Goal: Information Seeking & Learning: Learn about a topic

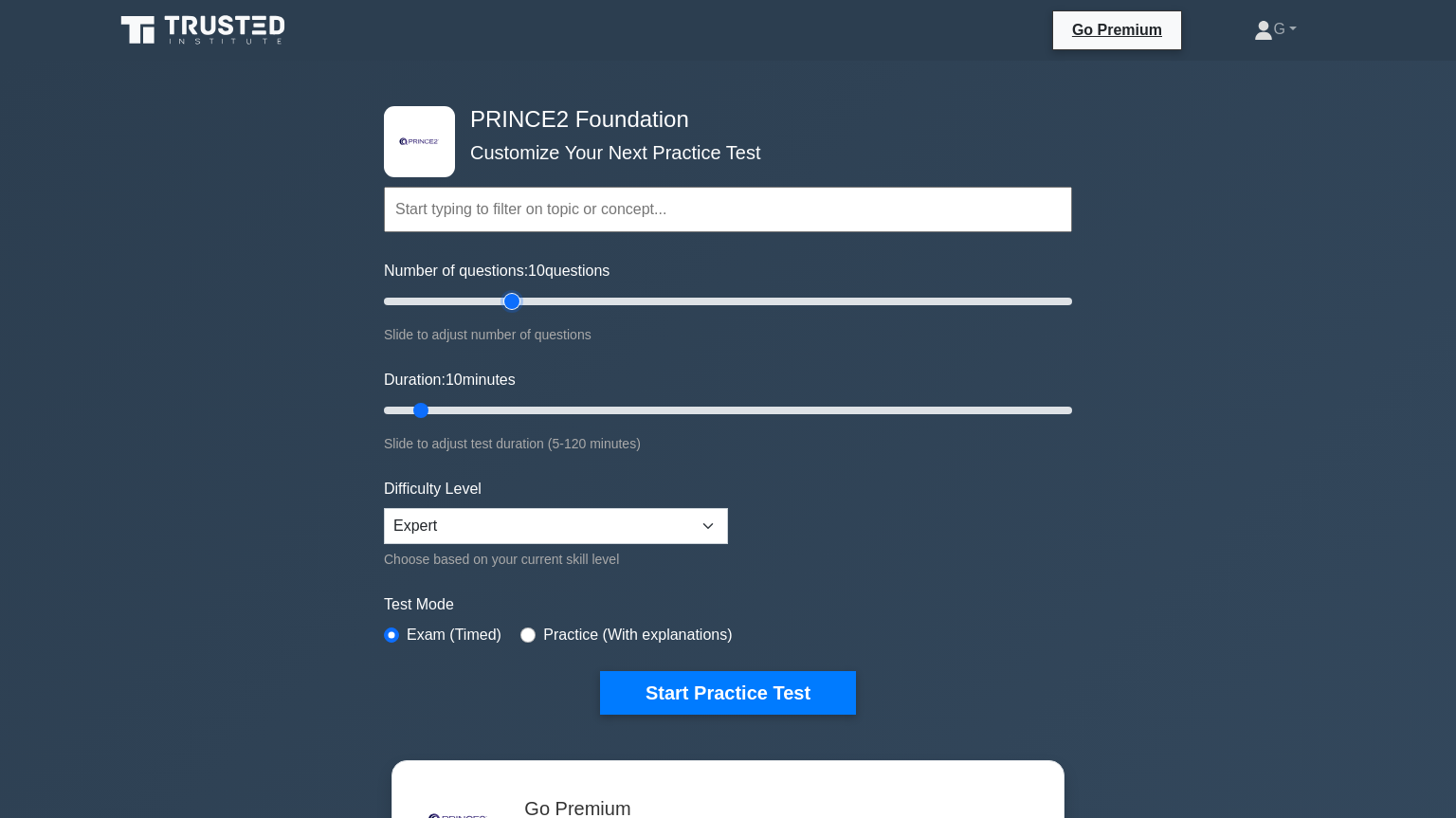
click at [518, 303] on input "Number of questions: 10 questions" at bounding box center [728, 302] width 689 height 23
type input "30"
click at [486, 303] on input "Number of questions: 40 questions" at bounding box center [728, 302] width 689 height 23
click at [469, 409] on input "Duration: 10 minutes" at bounding box center [728, 410] width 689 height 23
click at [504, 408] on input "Duration: 25 minutes" at bounding box center [728, 410] width 689 height 23
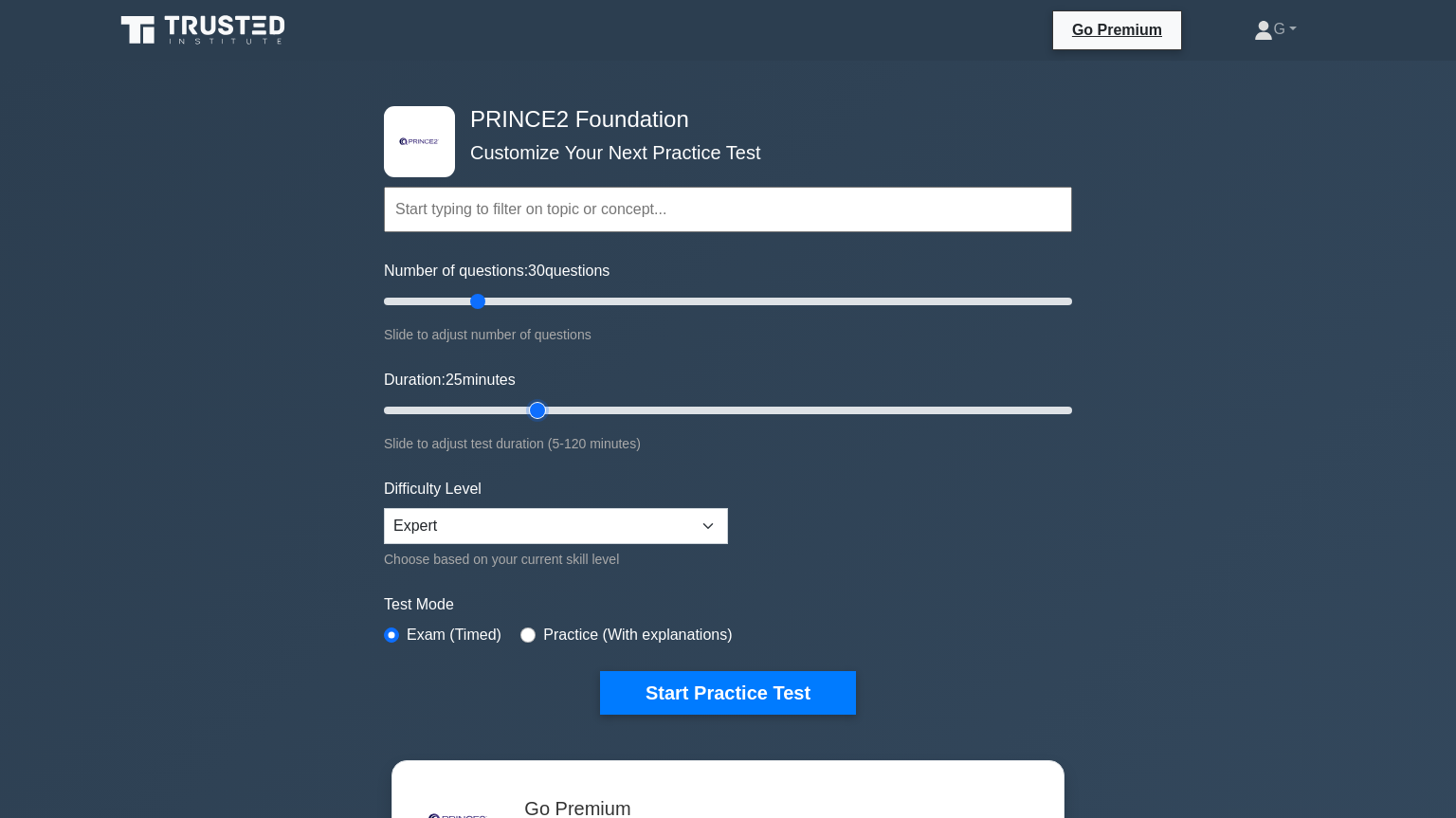
type input "30"
click at [531, 408] on input "Duration: 25 minutes" at bounding box center [728, 410] width 689 height 23
click at [686, 681] on button "Start Practice Test" at bounding box center [728, 693] width 256 height 43
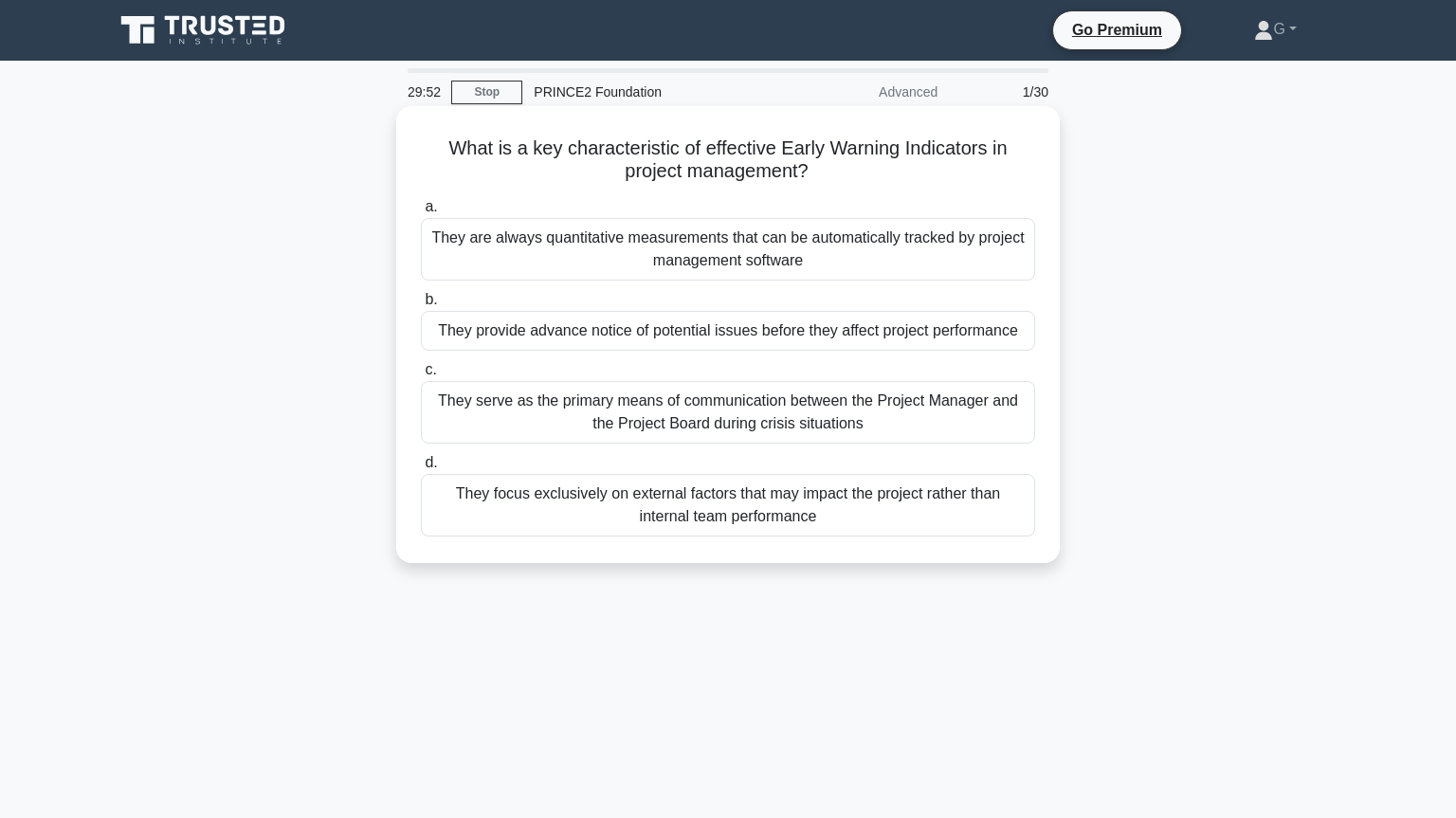
click at [709, 330] on div "They provide advance notice of potential issues before they affect project perf…" at bounding box center [728, 330] width 614 height 40
click at [421, 306] on input "b. They provide advance notice of potential issues before they affect project p…" at bounding box center [421, 300] width 0 height 13
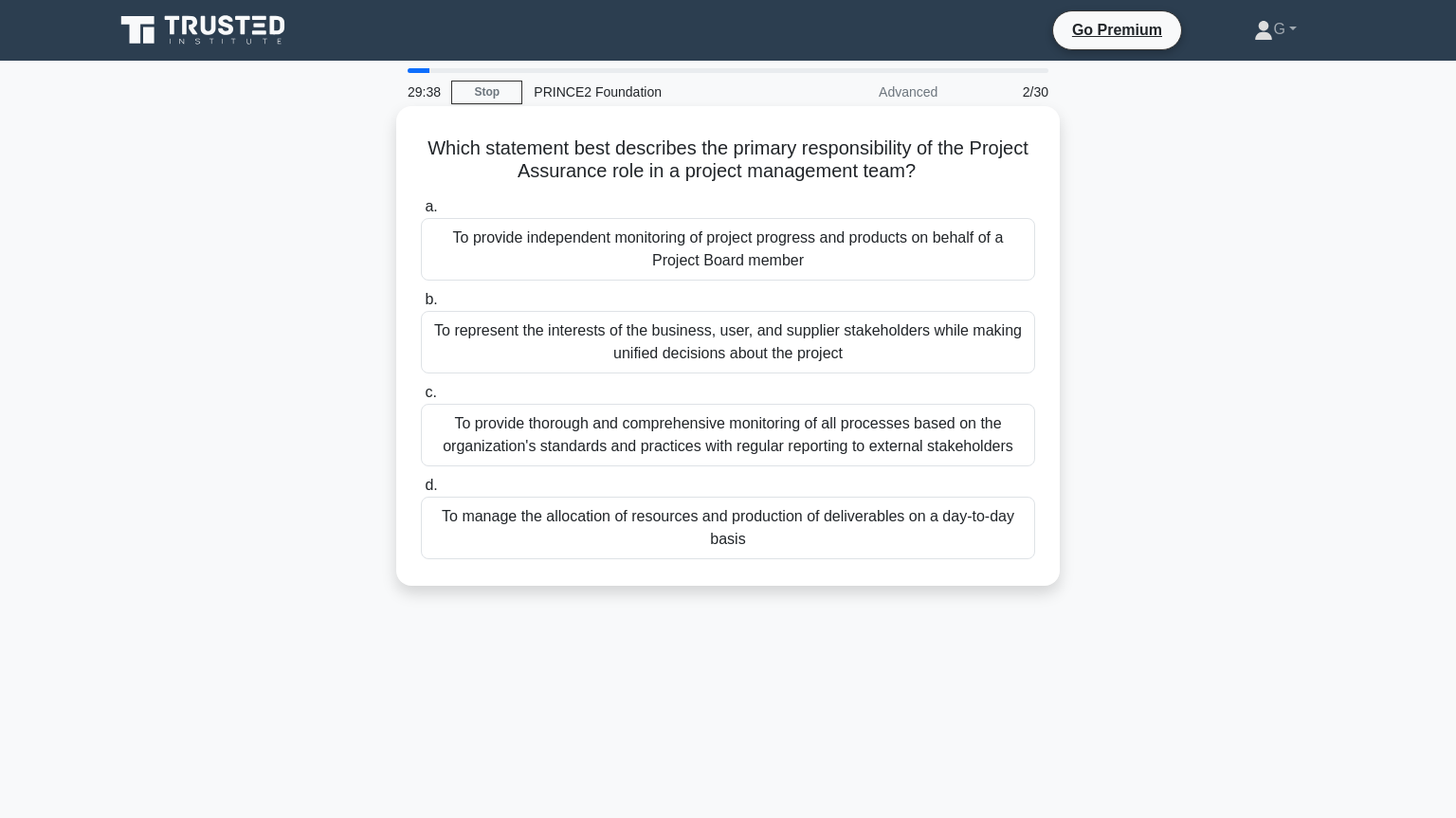
click at [646, 257] on div "To provide independent monitoring of project progress and products on behalf of…" at bounding box center [728, 249] width 614 height 63
click at [421, 213] on input "a. To provide independent monitoring of project progress and products on behalf…" at bounding box center [421, 207] width 0 height 13
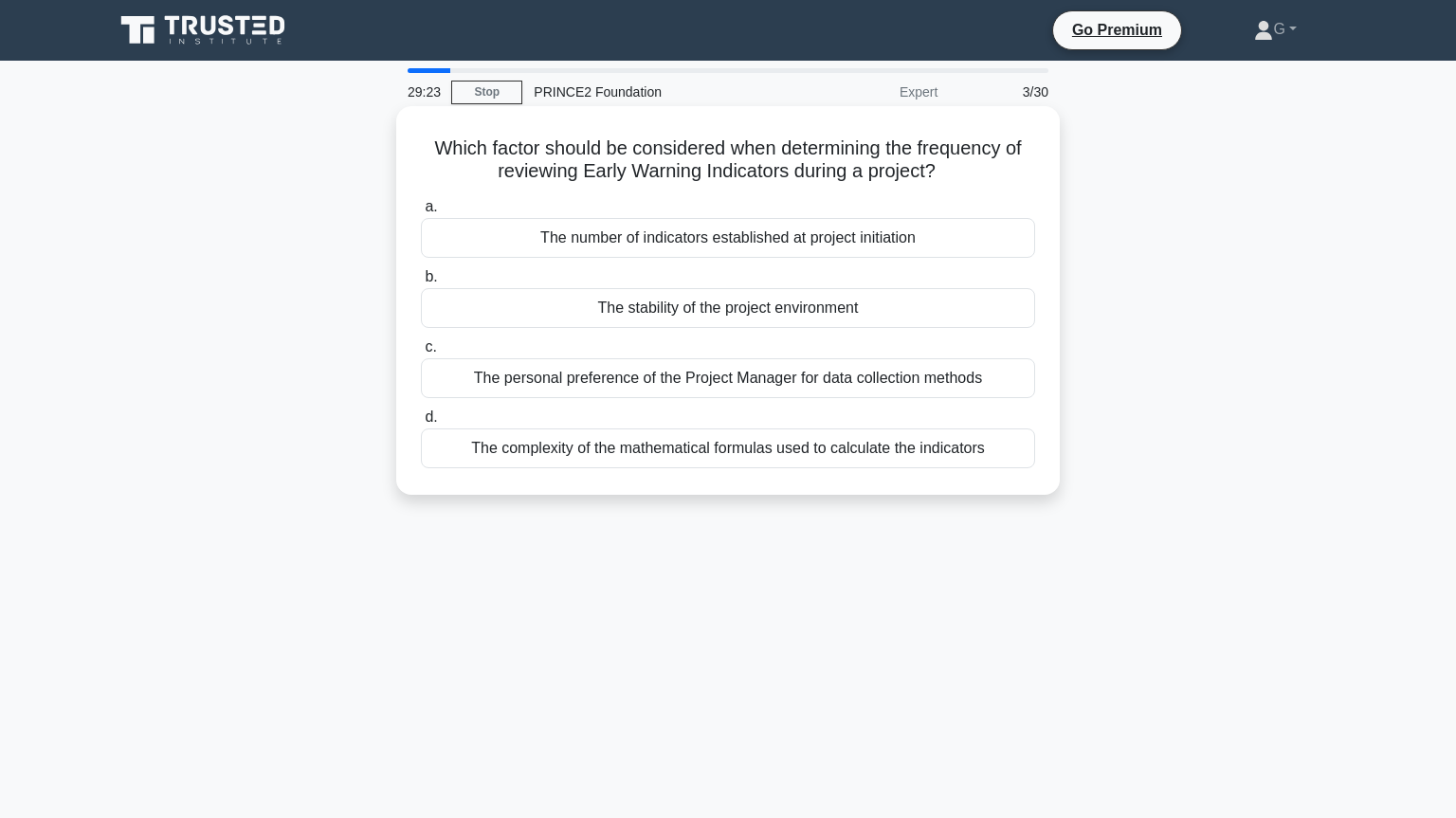
click at [668, 312] on div "The stability of the project environment" at bounding box center [728, 307] width 614 height 40
click at [421, 283] on input "b. The stability of the project environment" at bounding box center [421, 277] width 0 height 13
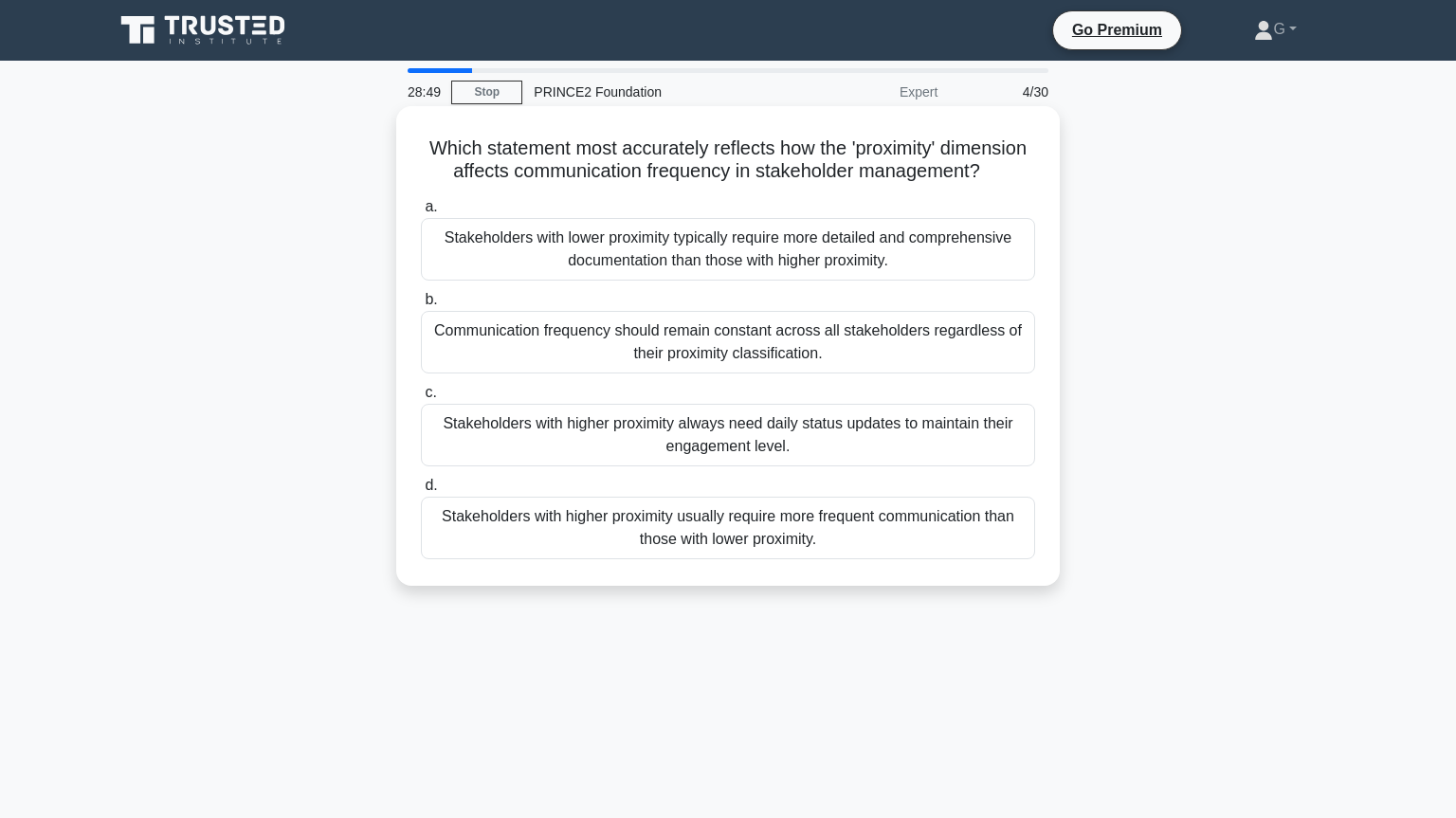
click at [702, 540] on div "Stakeholders with higher proximity usually require more frequent communication …" at bounding box center [728, 528] width 614 height 63
click at [421, 492] on input "d. Stakeholders with higher proximity usually require more frequent communicati…" at bounding box center [421, 486] width 0 height 13
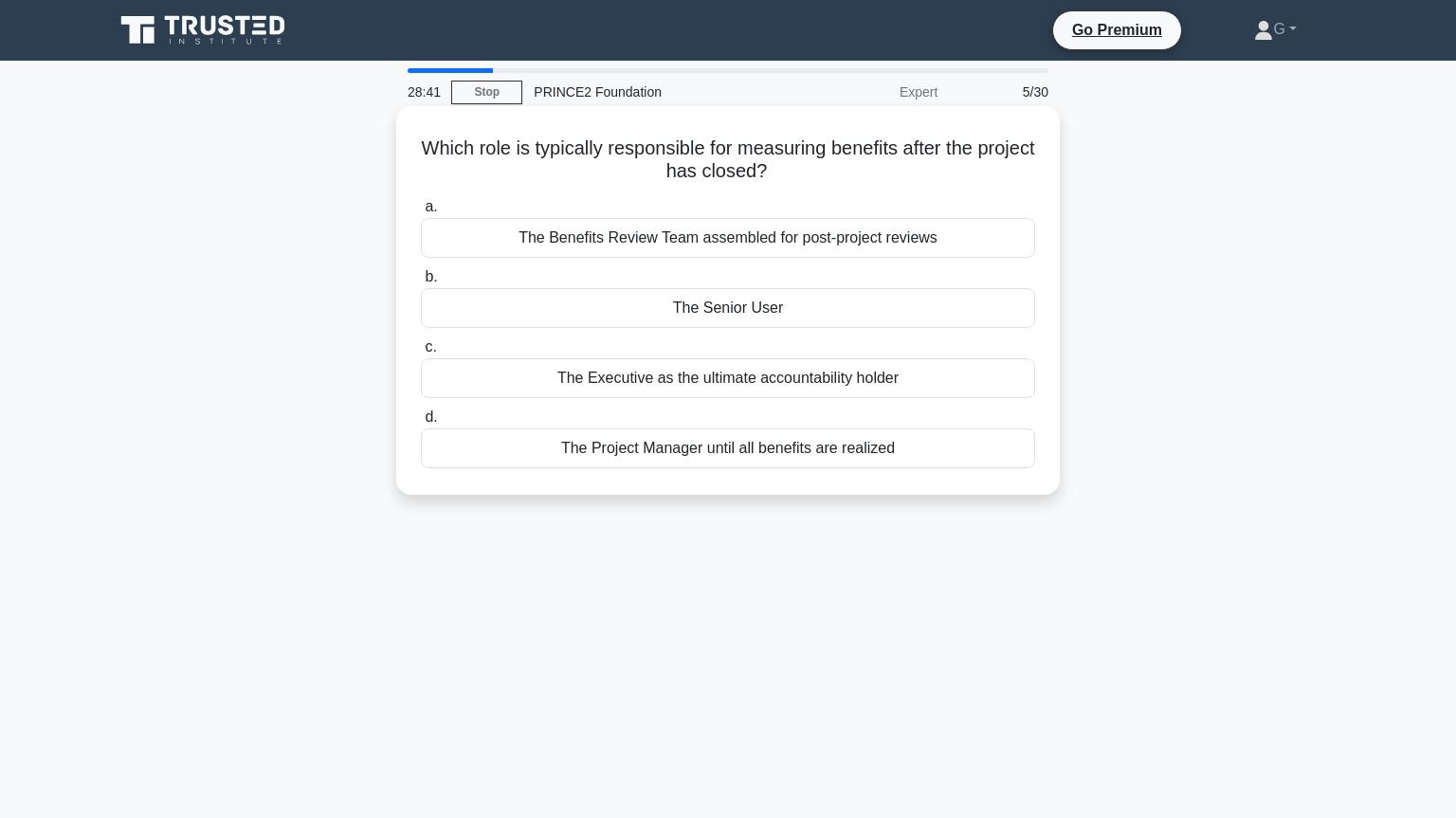
click at [673, 310] on div "The Senior User" at bounding box center [728, 307] width 614 height 40
click at [421, 283] on input "b. The Senior User" at bounding box center [421, 277] width 0 height 13
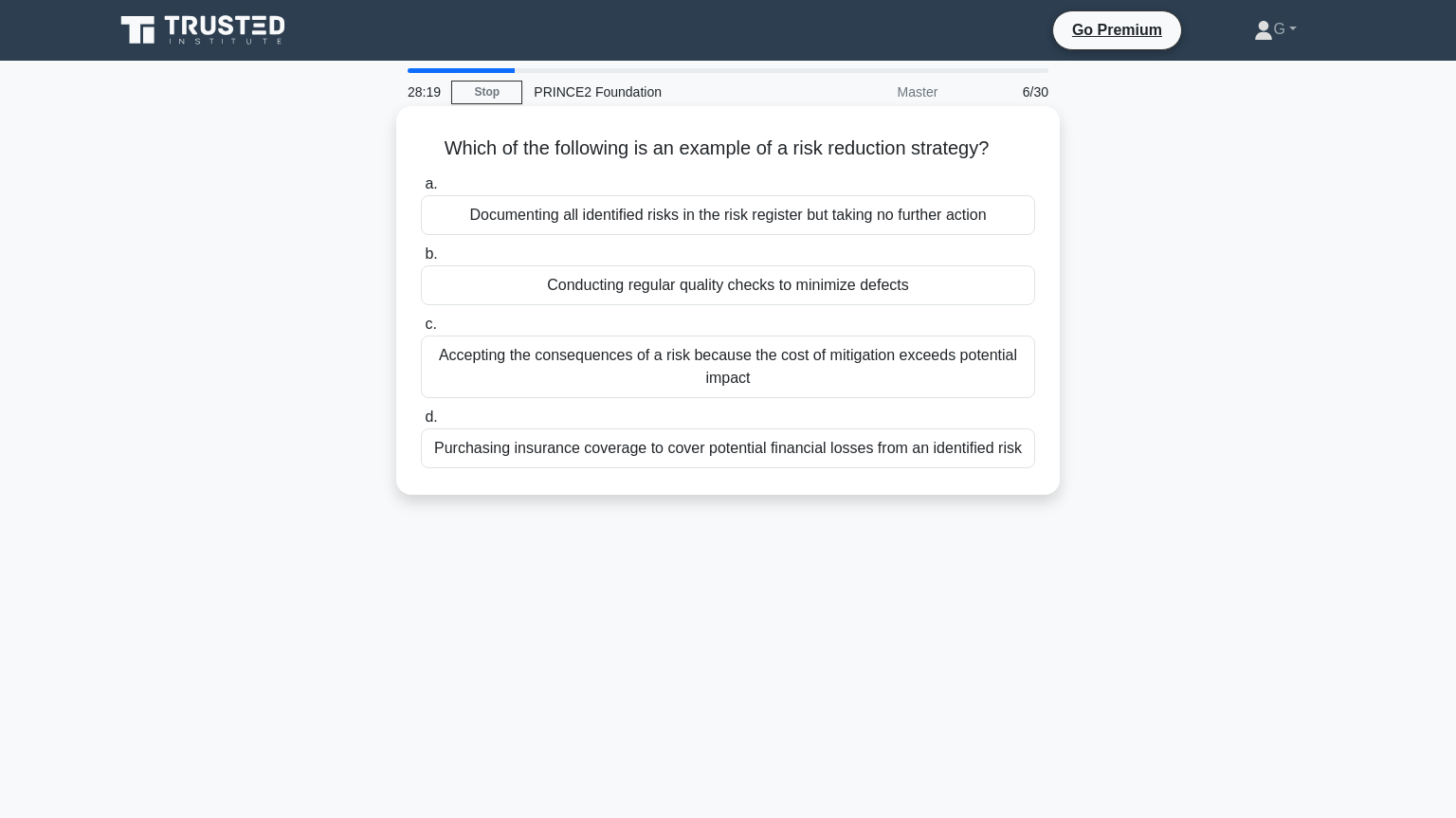
click at [805, 449] on div "Purchasing insurance coverage to cover potential financial losses from an ident…" at bounding box center [728, 448] width 614 height 40
click at [421, 424] on input "d. Purchasing insurance coverage to cover potential financial losses from an id…" at bounding box center [421, 417] width 0 height 13
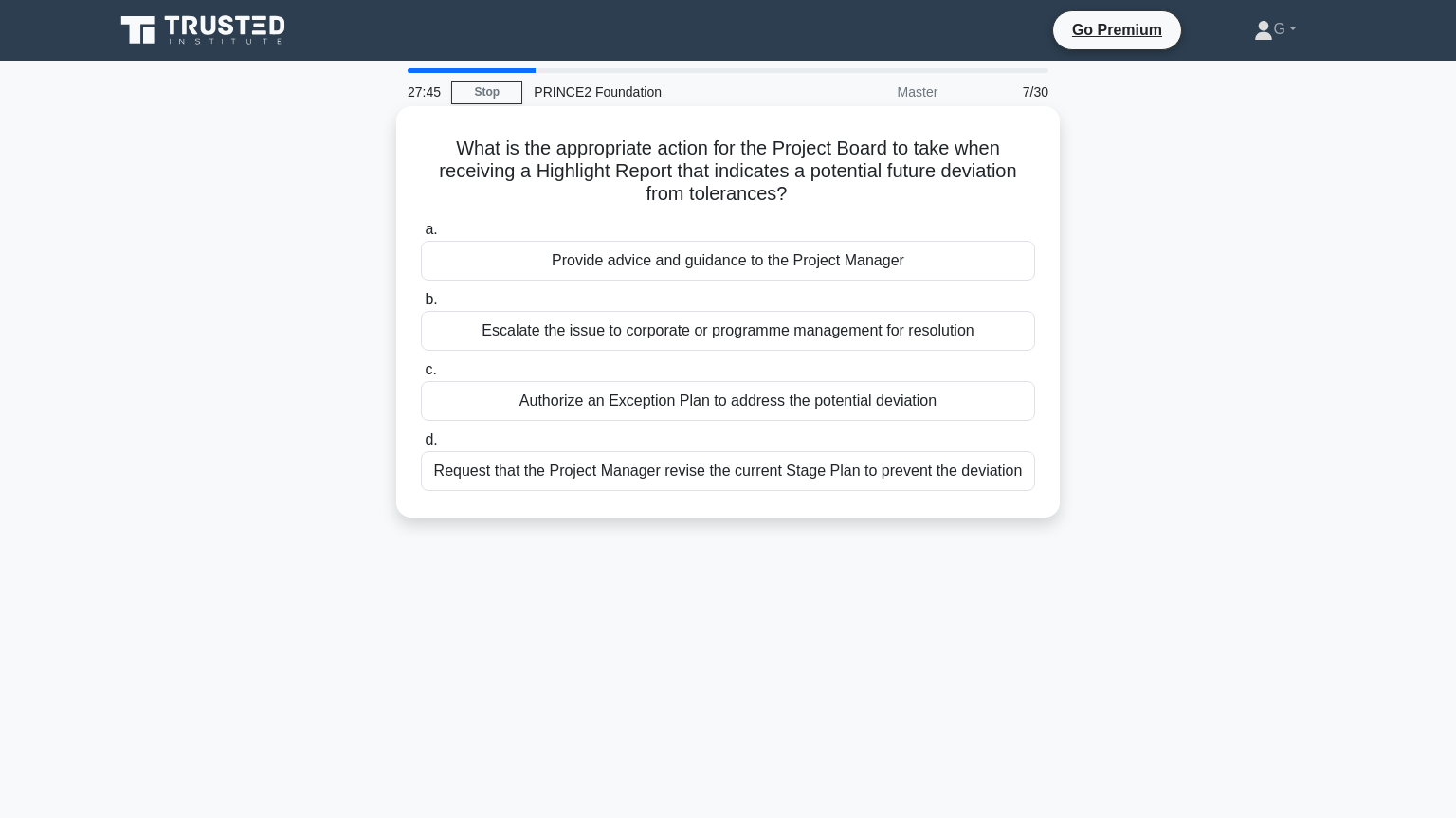
click at [761, 266] on div "Provide advice and guidance to the Project Manager" at bounding box center [728, 260] width 614 height 40
click at [421, 236] on input "a. Provide advice and guidance to the Project Manager" at bounding box center [421, 229] width 0 height 13
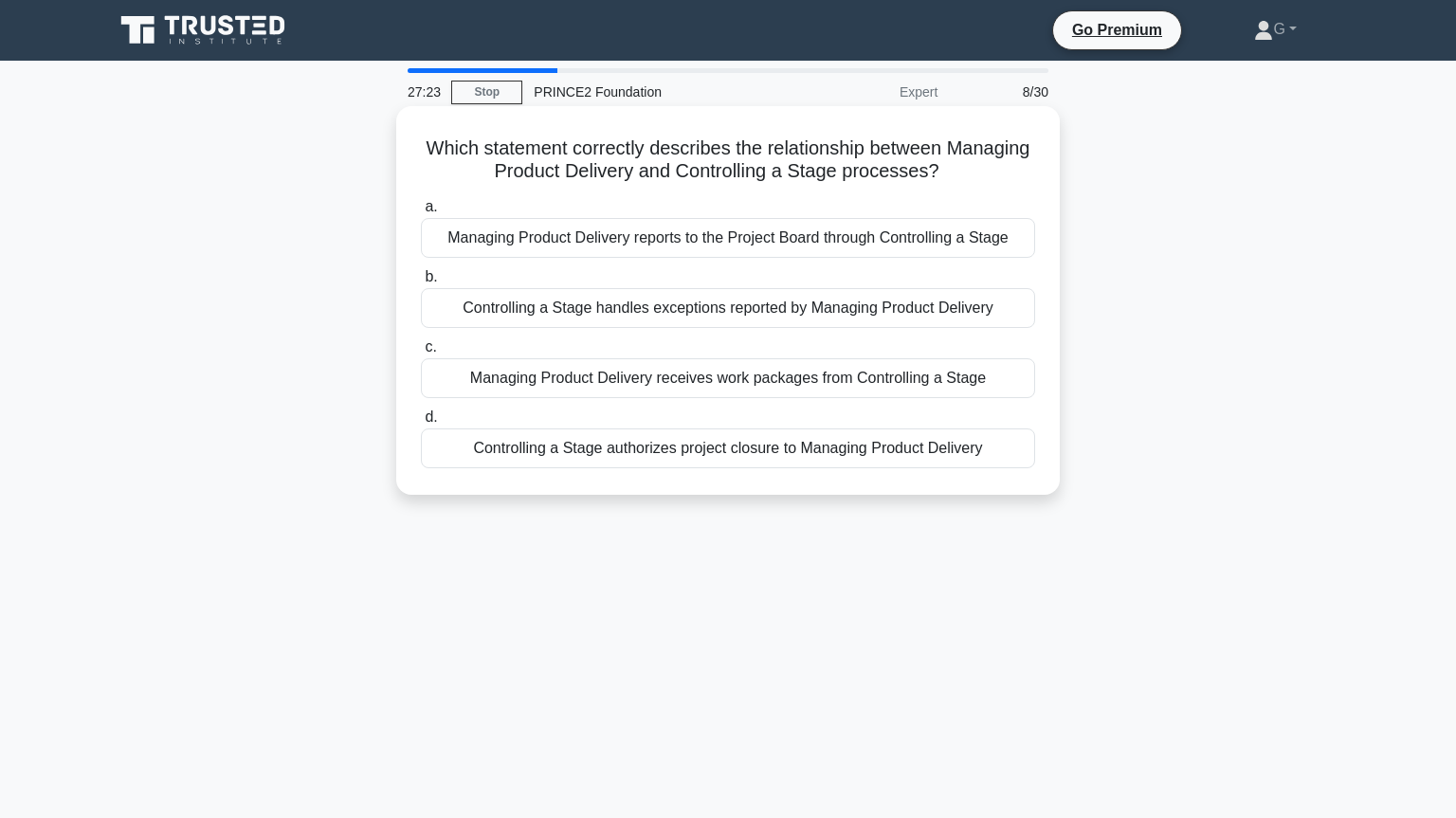
click at [689, 381] on div "Managing Product Delivery receives work packages from Controlling a Stage" at bounding box center [728, 378] width 614 height 40
click at [421, 354] on input "c. Managing Product Delivery receives work packages from Controlling a Stage" at bounding box center [421, 347] width 0 height 13
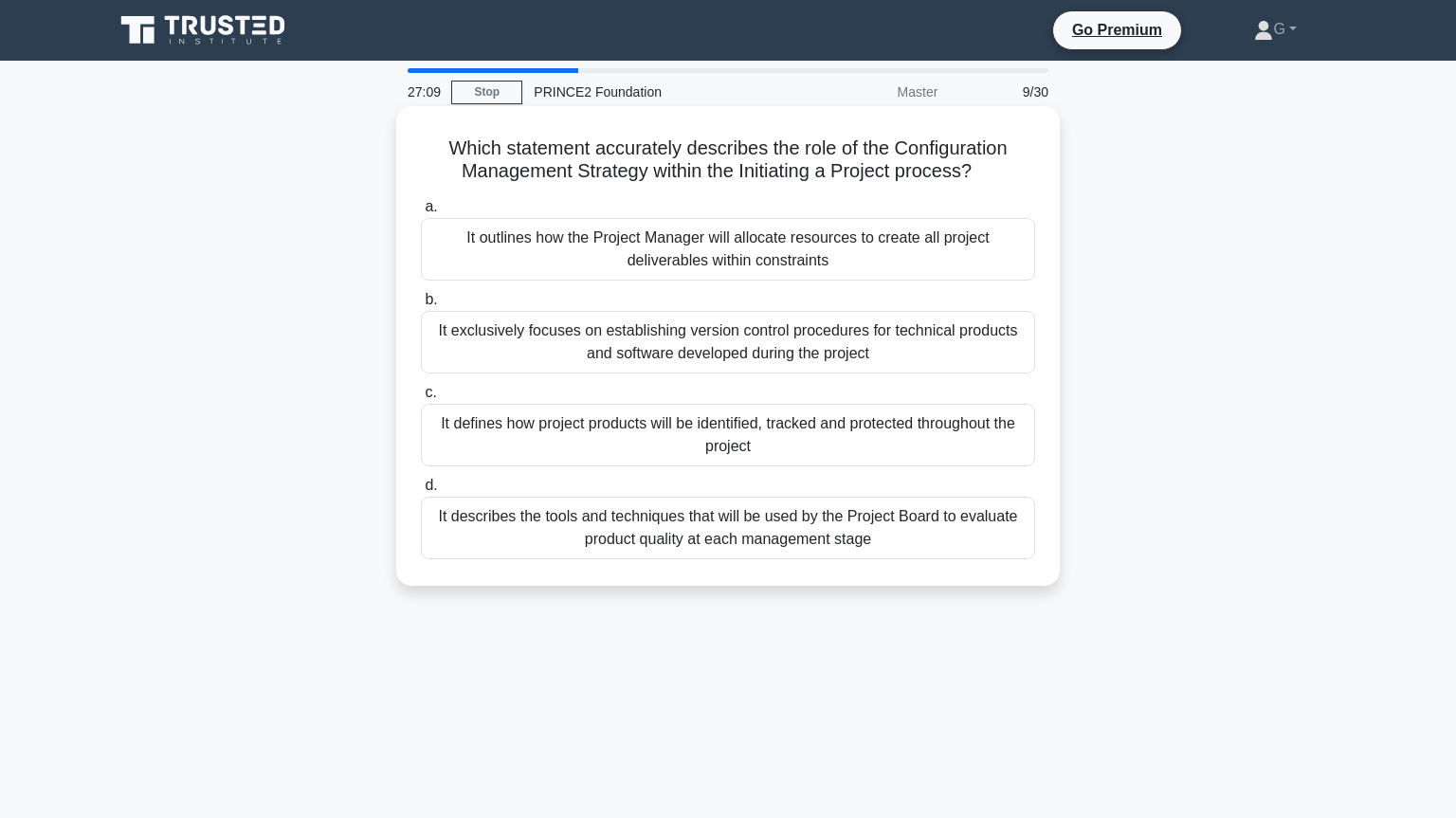
click at [682, 445] on div "It defines how project products will be identified, tracked and protected throu…" at bounding box center [728, 435] width 614 height 63
click at [421, 399] on input "c. It defines how project products will be identified, tracked and protected th…" at bounding box center [421, 393] width 0 height 13
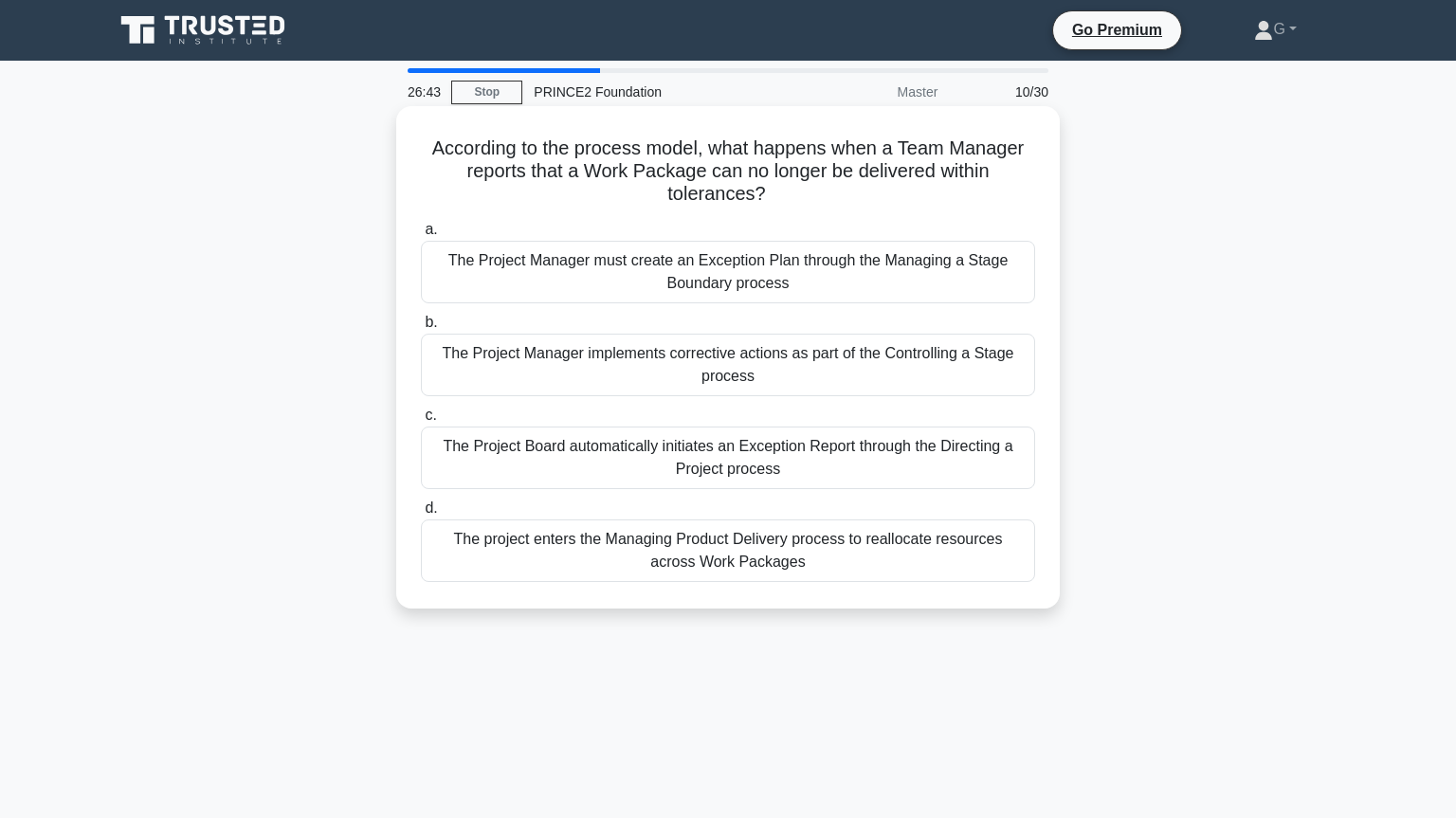
click at [738, 378] on div "The Project Manager implements corrective actions as part of the Controlling a …" at bounding box center [728, 364] width 614 height 63
click at [421, 330] on input "b. The Project Manager implements corrective actions as part of the Controlling…" at bounding box center [421, 323] width 0 height 13
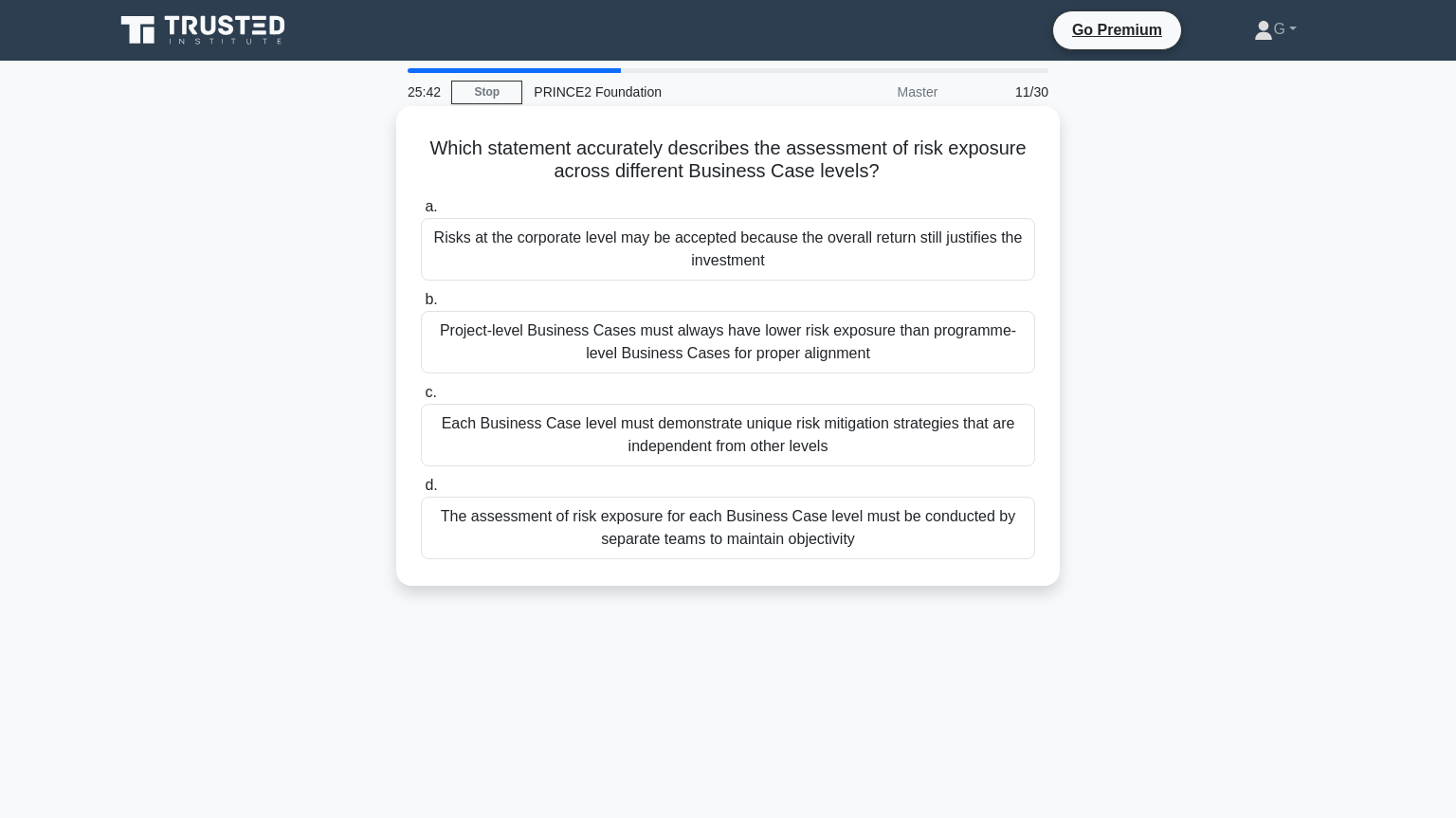
click at [724, 435] on div "Each Business Case level must demonstrate unique risk mitigation strategies tha…" at bounding box center [728, 435] width 614 height 63
click at [421, 399] on input "c. Each Business Case level must demonstrate unique risk mitigation strategies …" at bounding box center [421, 393] width 0 height 13
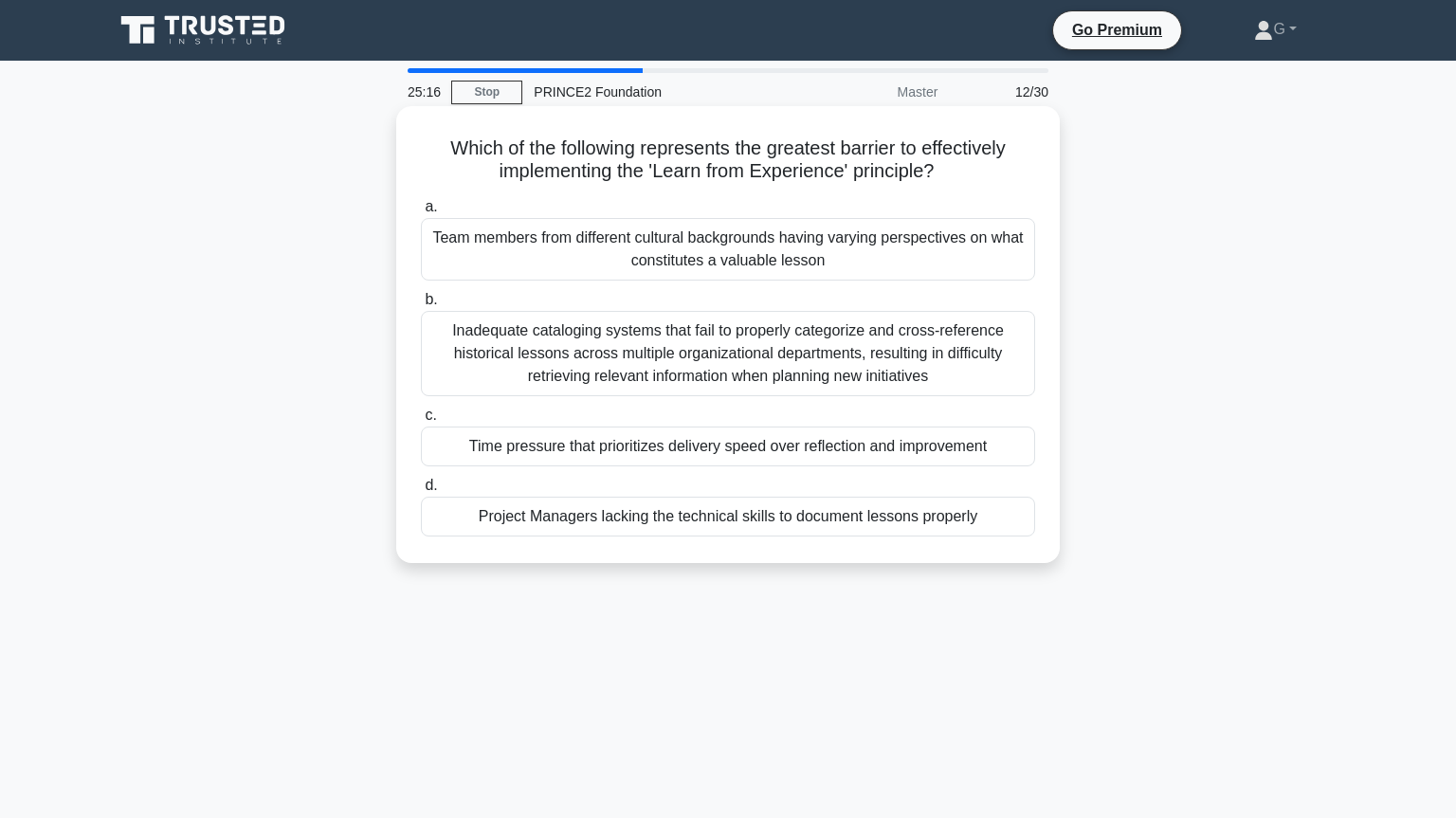
click at [736, 402] on div "a. Team members from different cultural backgrounds having varying perspectives…" at bounding box center [727, 366] width 637 height 349
click at [743, 379] on div "Inadequate cataloging systems that fail to properly categorize and cross-refere…" at bounding box center [728, 354] width 614 height 86
click at [421, 306] on input "b. Inadequate cataloging systems that fail to properly categorize and cross-ref…" at bounding box center [421, 300] width 0 height 13
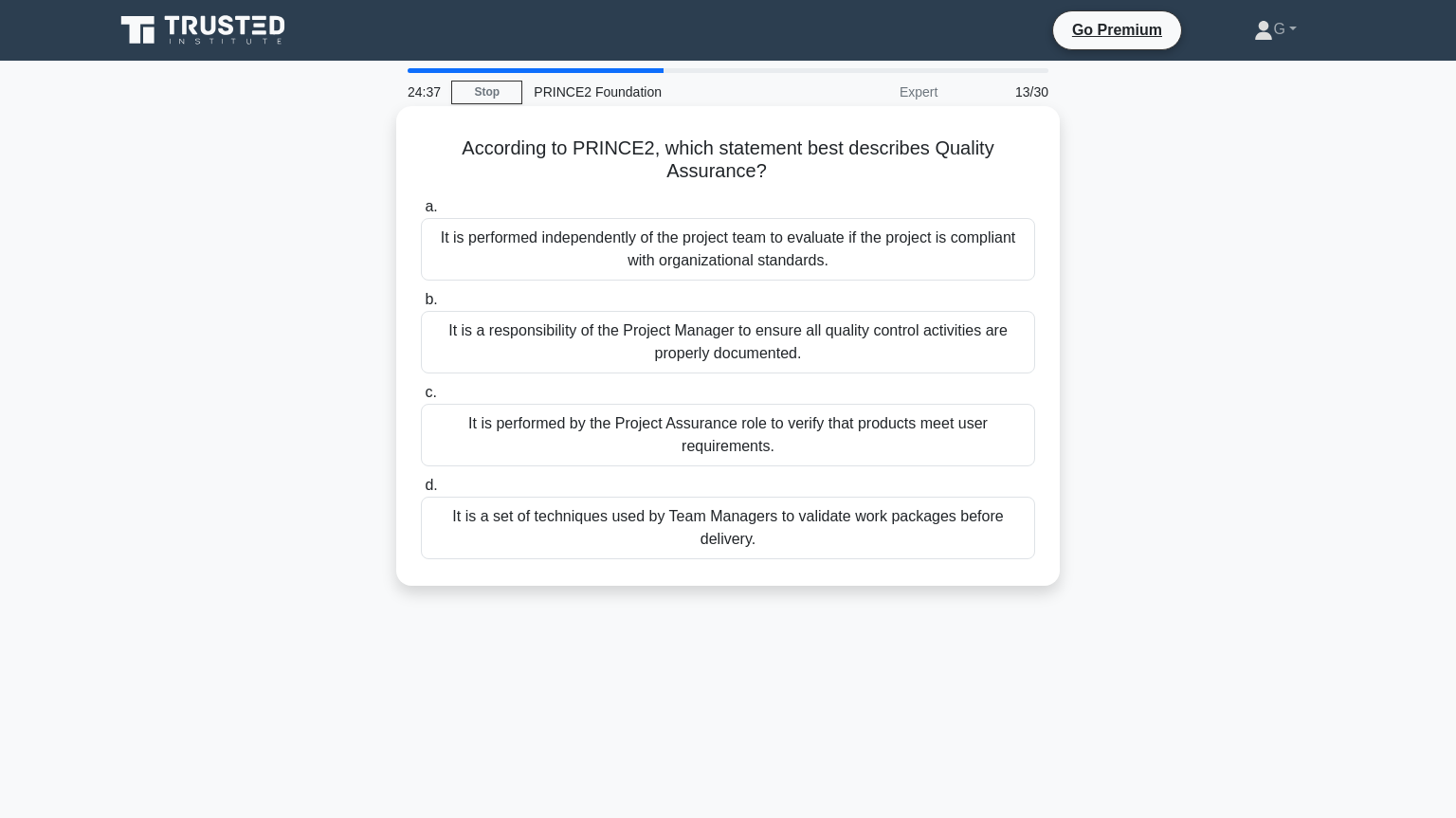
click at [791, 254] on div "It is performed independently of the project team to evaluate if the project is…" at bounding box center [728, 249] width 614 height 63
click at [421, 213] on input "a. It is performed independently of the project team to evaluate if the project…" at bounding box center [421, 207] width 0 height 13
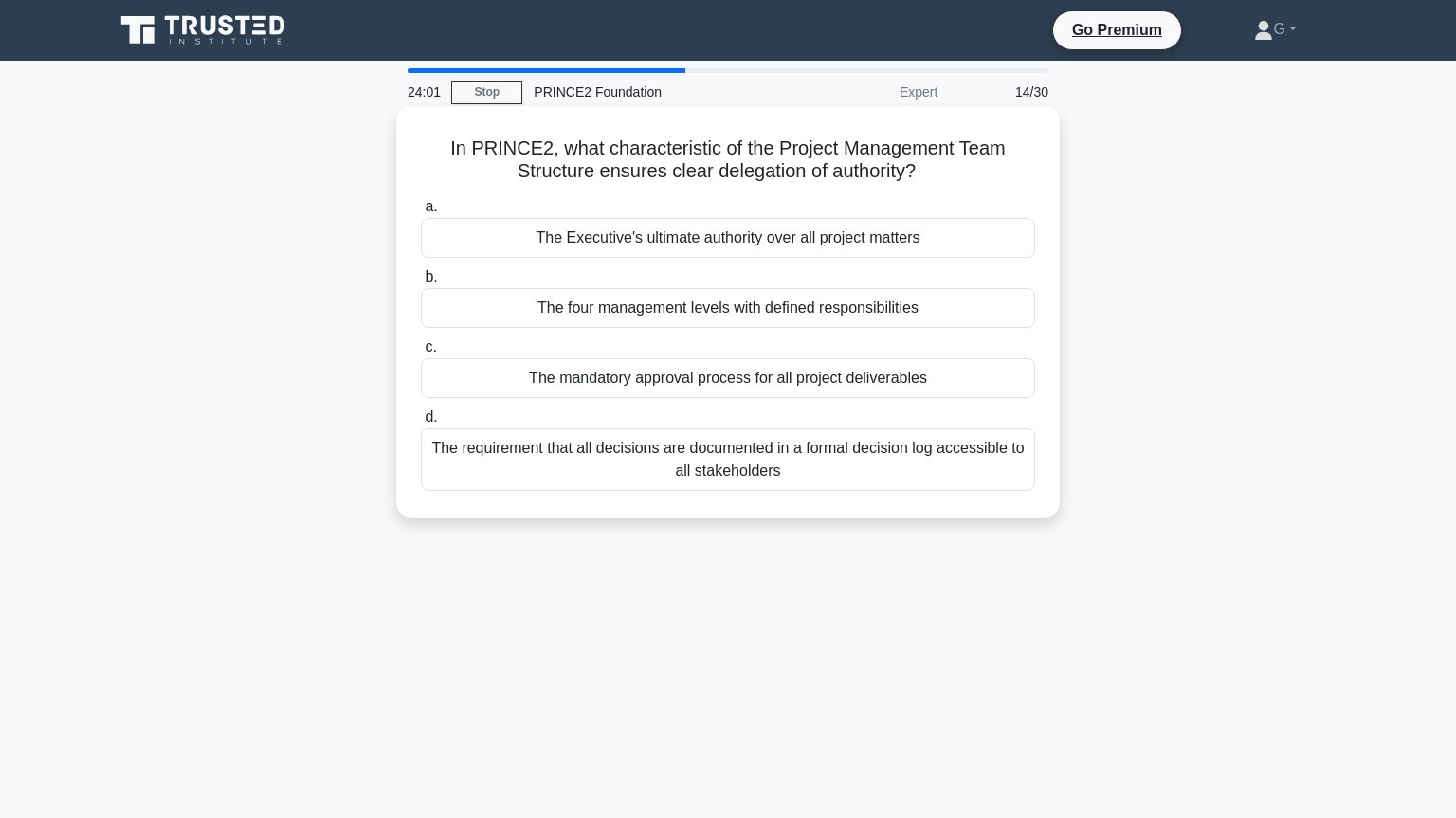
click at [777, 307] on div "The four management levels with defined responsibilities" at bounding box center [728, 307] width 614 height 40
click at [421, 283] on input "b. The four management levels with defined responsibilities" at bounding box center [421, 277] width 0 height 13
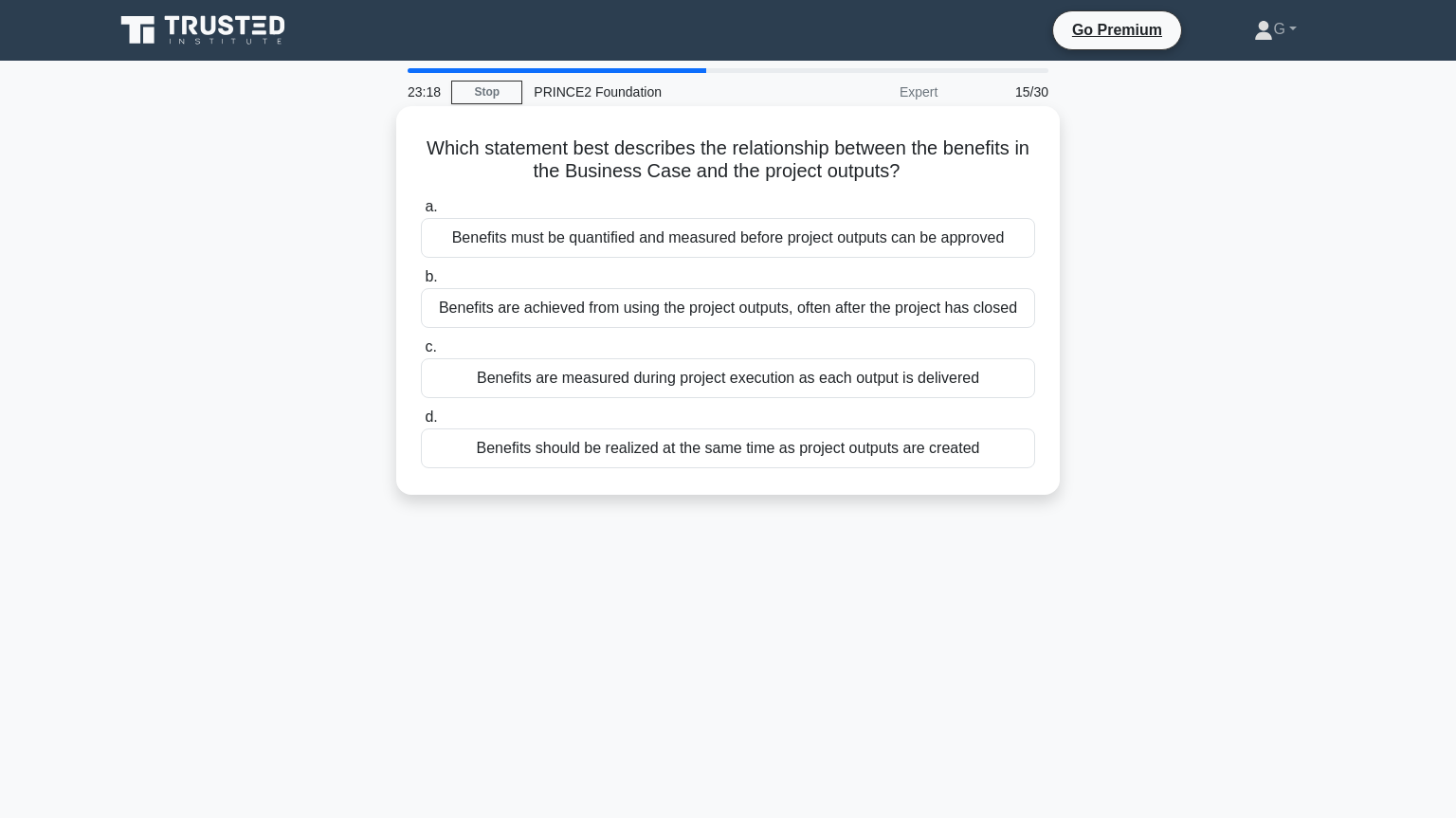
click at [843, 319] on div "Benefits are achieved from using the project outputs, often after the project h…" at bounding box center [728, 307] width 614 height 40
click at [421, 283] on input "b. Benefits are achieved from using the project outputs, often after the projec…" at bounding box center [421, 277] width 0 height 13
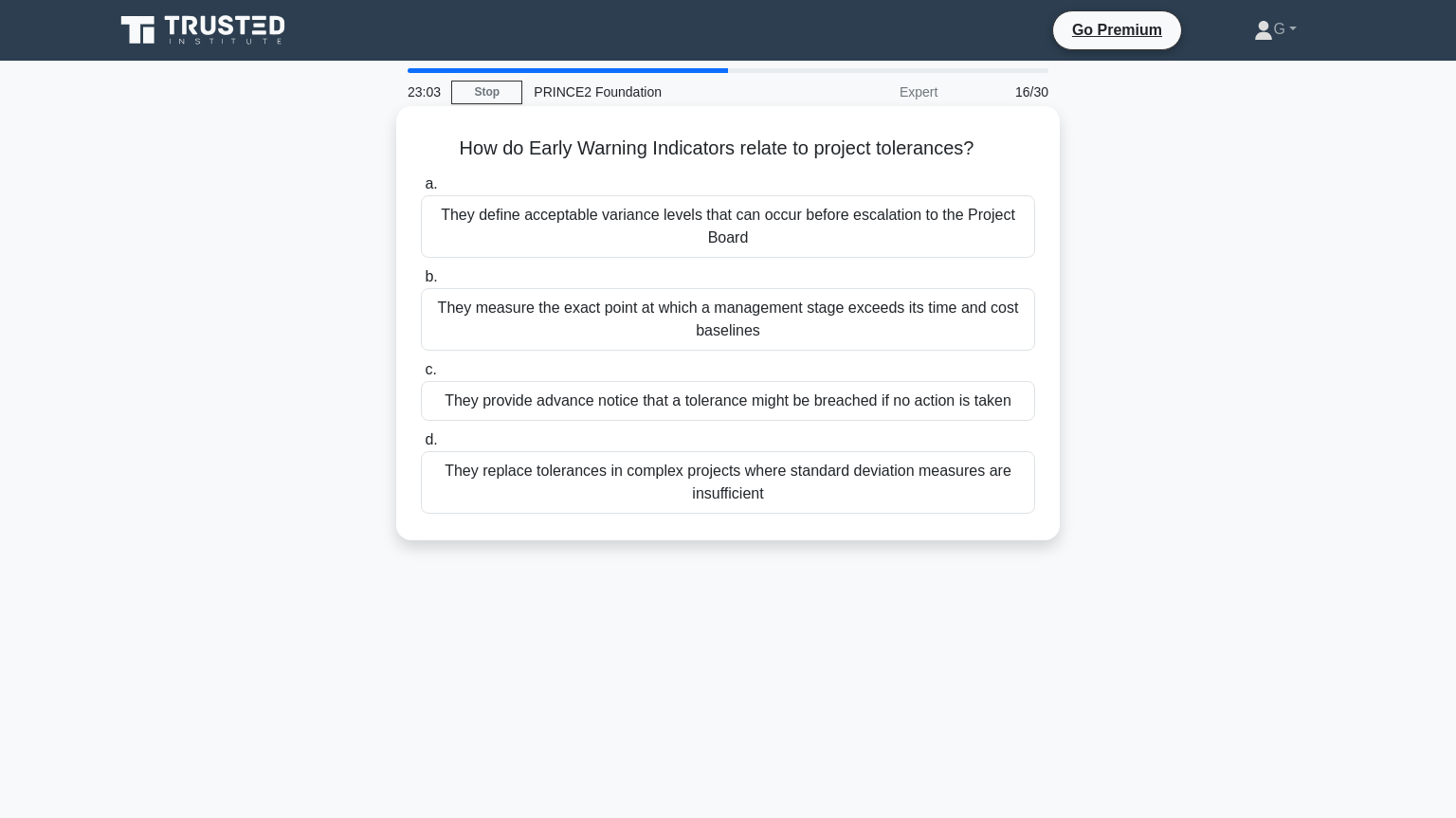
click at [854, 237] on div "They define acceptable variance levels that can occur before escalation to the …" at bounding box center [728, 226] width 614 height 63
click at [421, 191] on input "a. They define acceptable variance levels that can occur before escalation to t…" at bounding box center [421, 184] width 0 height 13
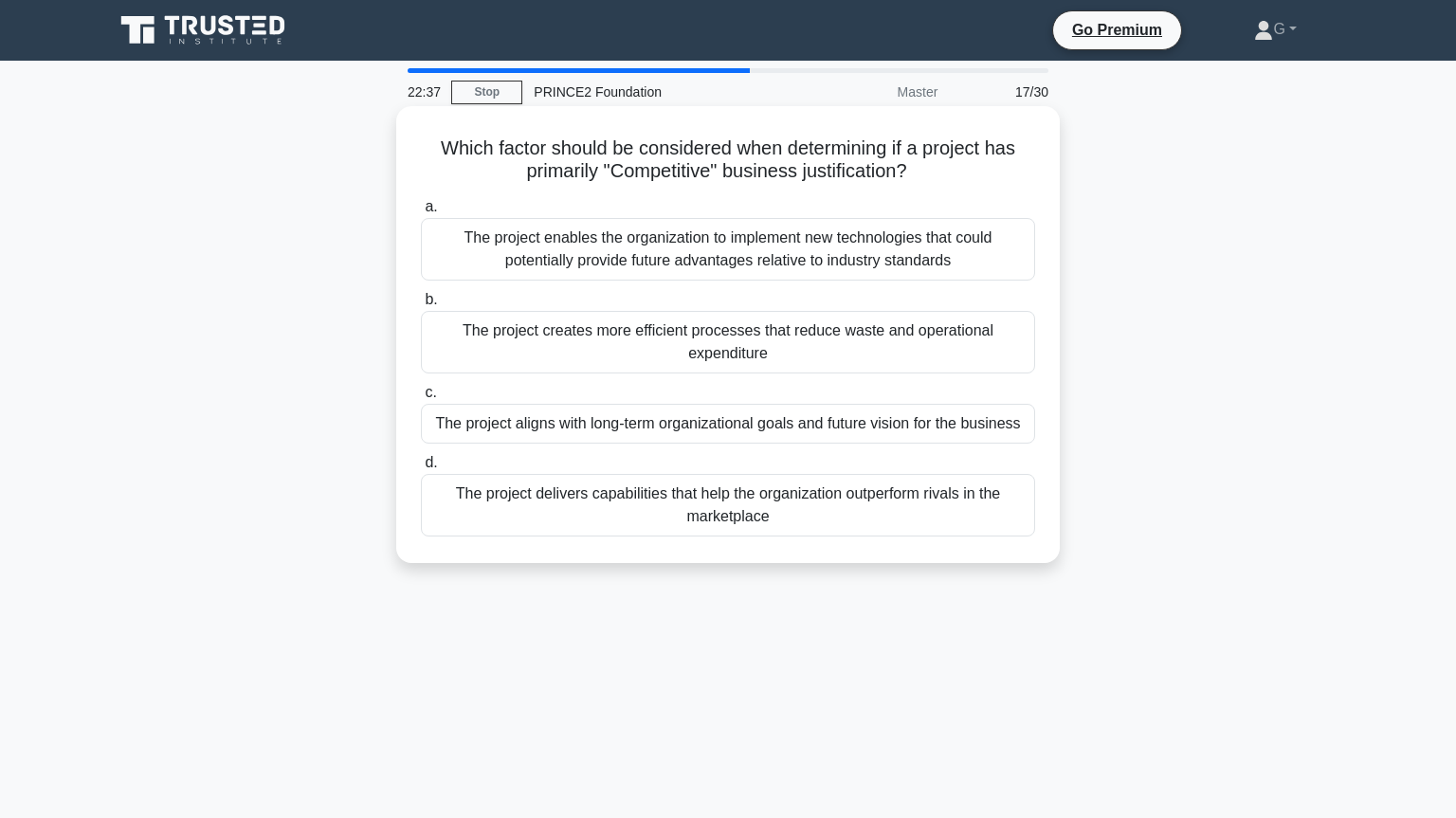
click at [779, 511] on div "The project delivers capabilities that help the organization outperform rivals …" at bounding box center [728, 505] width 614 height 63
click at [421, 469] on input "d. The project delivers capabilities that help the organization outperform riva…" at bounding box center [421, 462] width 0 height 13
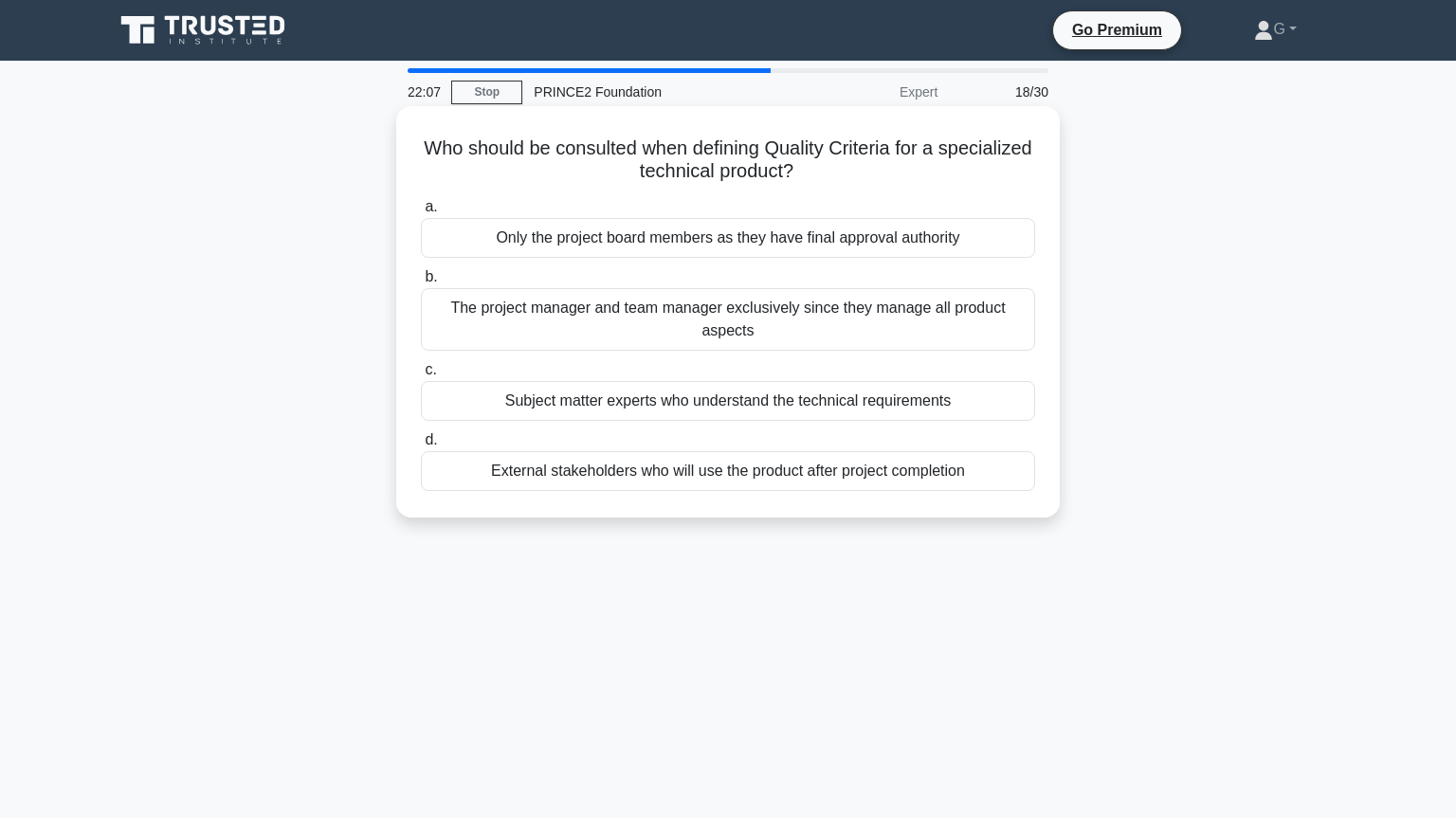
click at [741, 402] on div "Subject matter experts who understand the technical requirements" at bounding box center [728, 401] width 614 height 40
click at [421, 377] on input "c. Subject matter experts who understand the technical requirements" at bounding box center [421, 370] width 0 height 13
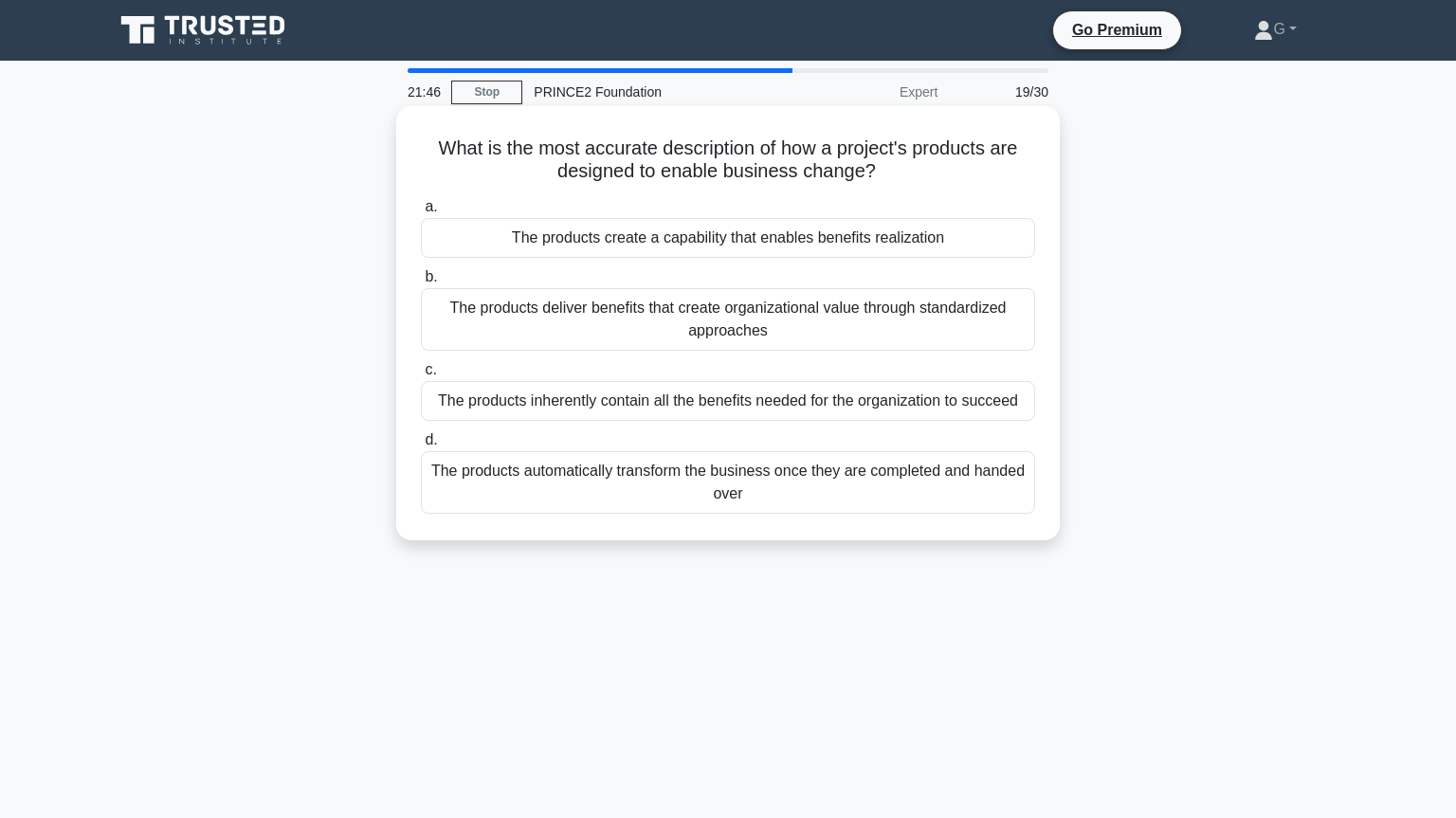
click at [786, 247] on div "The products create a capability that enables benefits realization" at bounding box center [728, 237] width 614 height 40
click at [421, 213] on input "a. The products create a capability that enables benefits realization" at bounding box center [421, 207] width 0 height 13
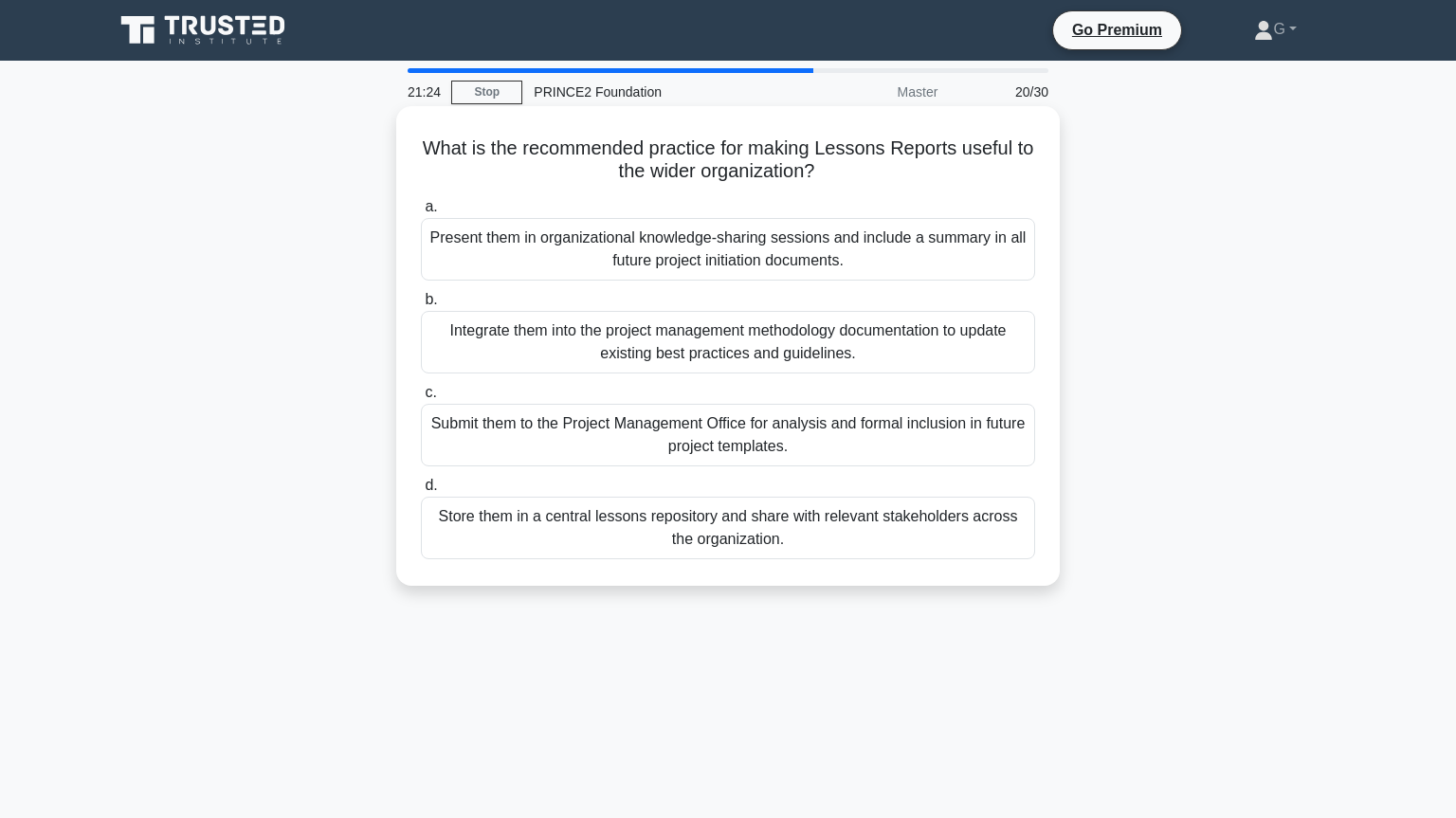
click at [766, 349] on div "Integrate them into the project management methodology documentation to update …" at bounding box center [728, 342] width 614 height 63
click at [421, 306] on input "b. Integrate them into the project management methodology documentation to upda…" at bounding box center [421, 300] width 0 height 13
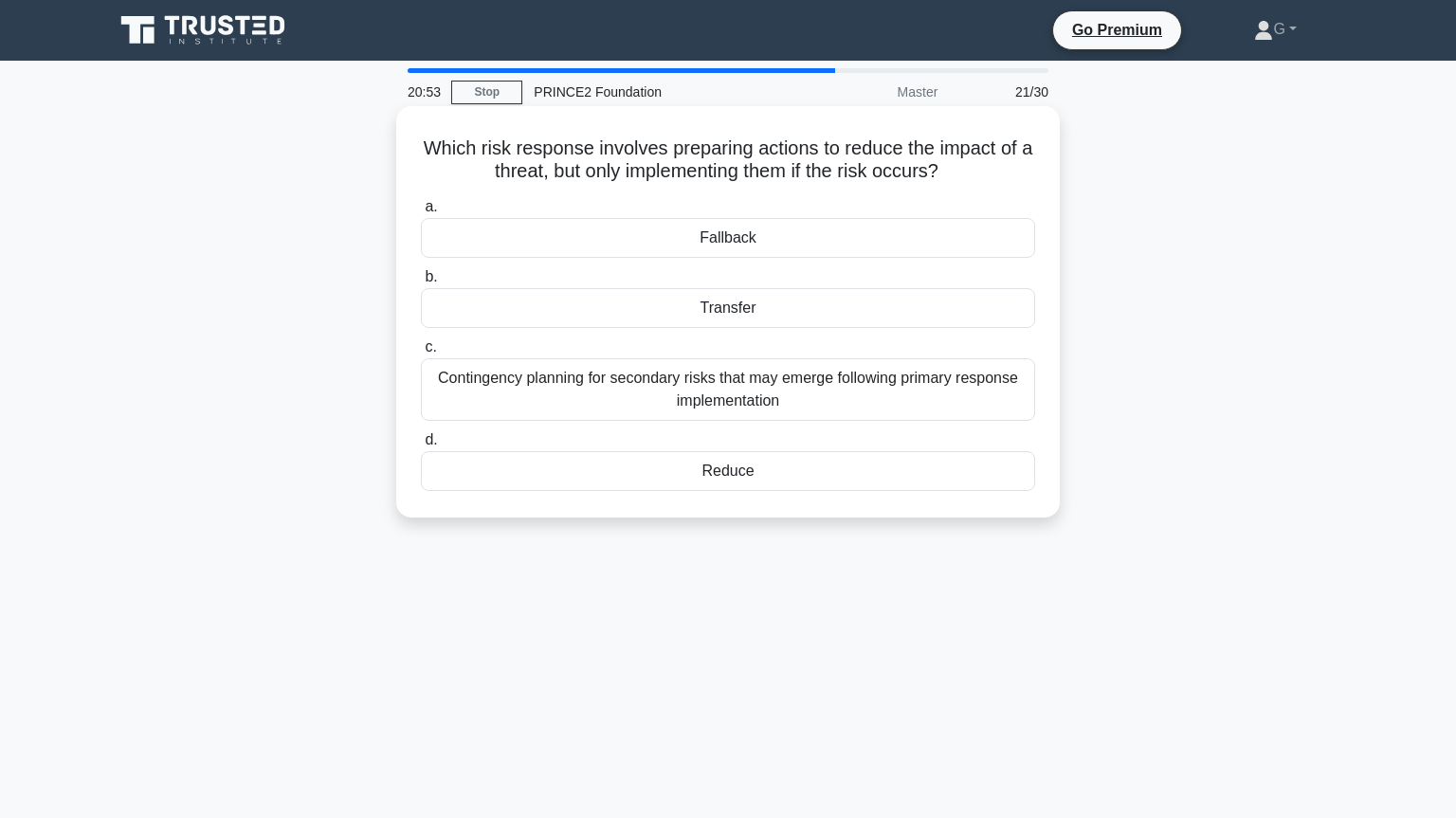
click at [771, 304] on div "Transfer" at bounding box center [728, 307] width 614 height 40
click at [421, 283] on input "b. Transfer" at bounding box center [421, 277] width 0 height 13
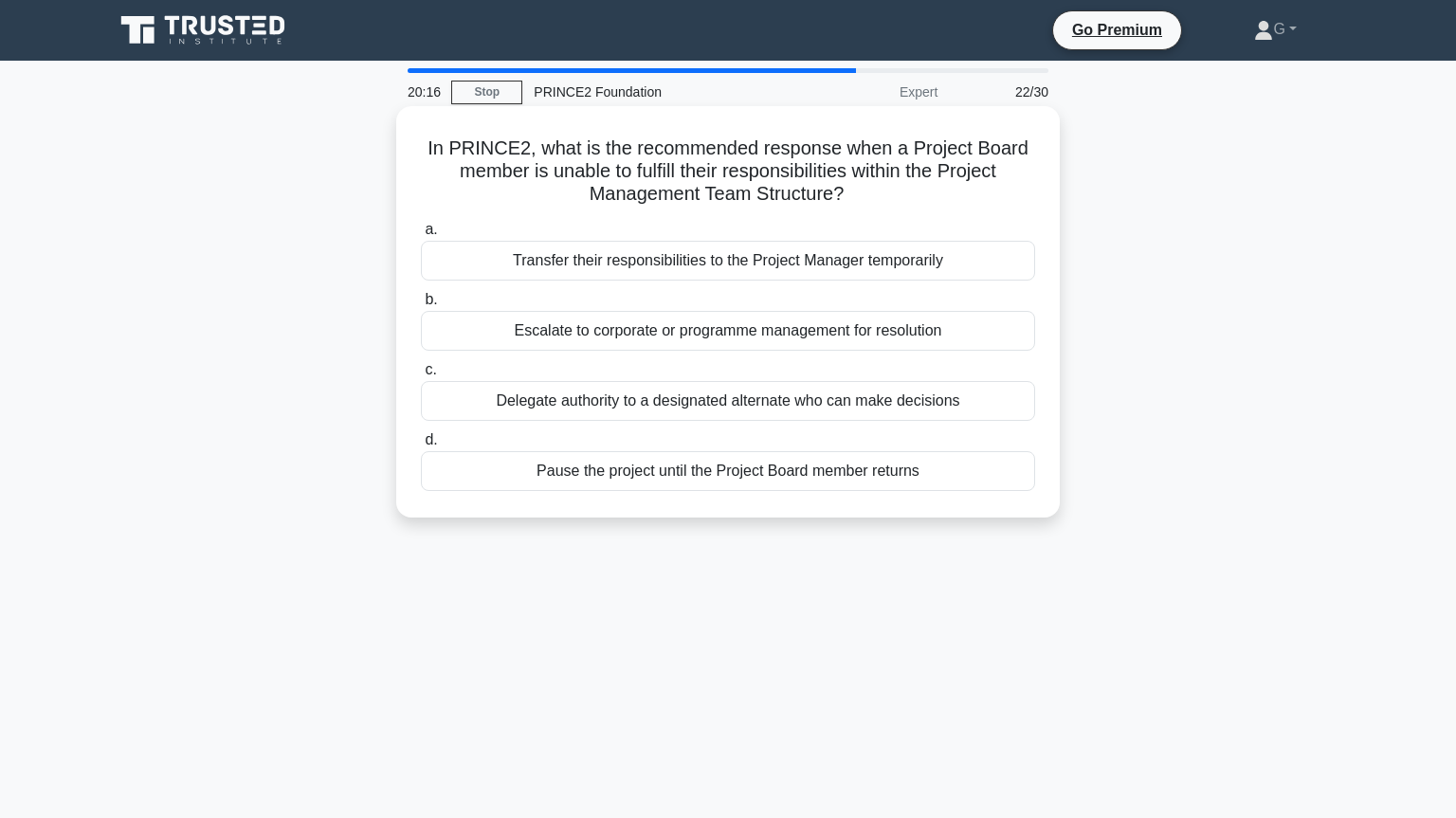
click at [722, 337] on div "Escalate to corporate or programme management for resolution" at bounding box center [728, 330] width 614 height 40
click at [421, 306] on input "b. Escalate to corporate or programme management for resolution" at bounding box center [421, 300] width 0 height 13
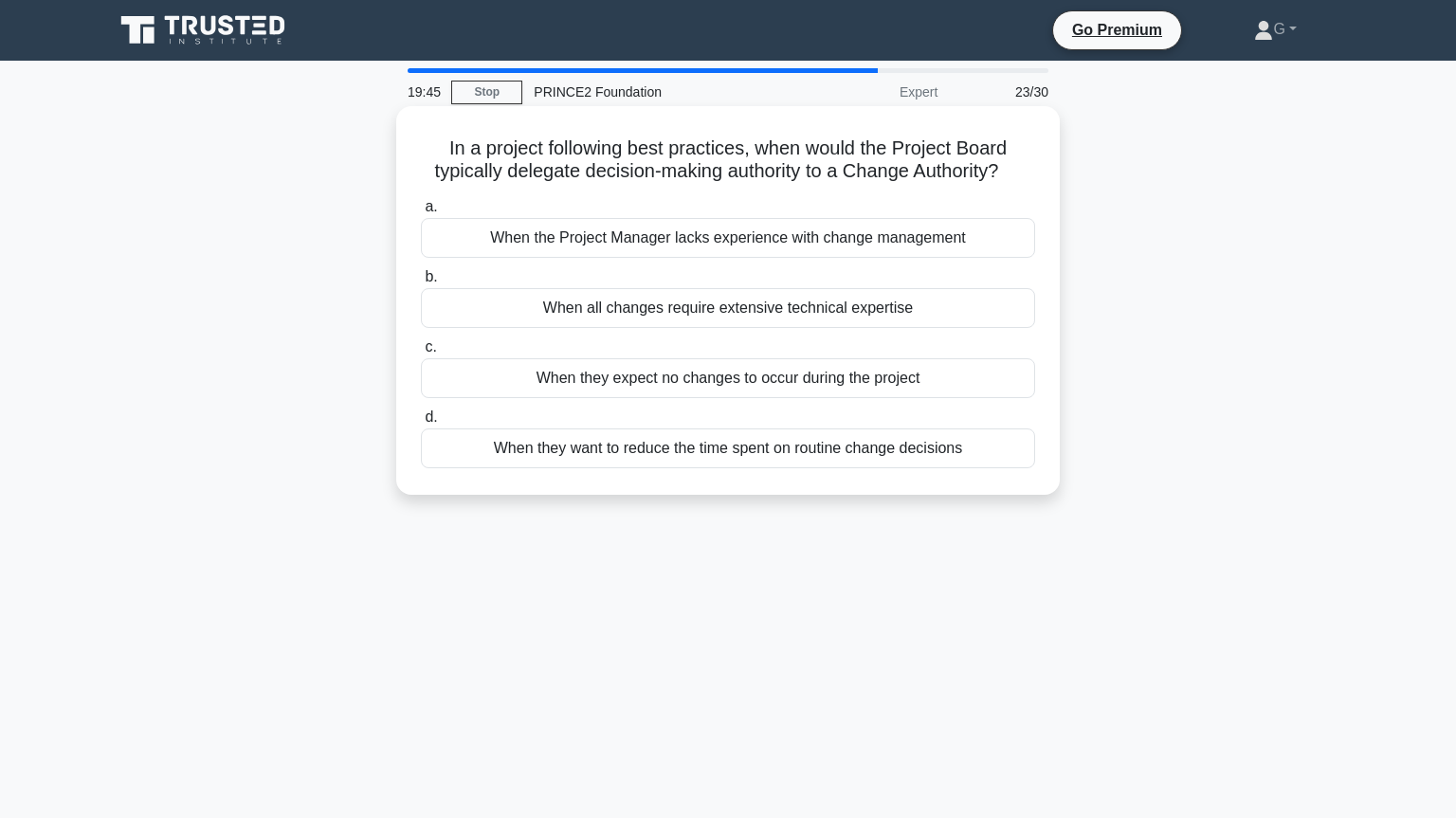
click at [687, 308] on div "When all changes require extensive technical expertise" at bounding box center [728, 307] width 614 height 40
click at [421, 283] on input "b. When all changes require extensive technical expertise" at bounding box center [421, 277] width 0 height 13
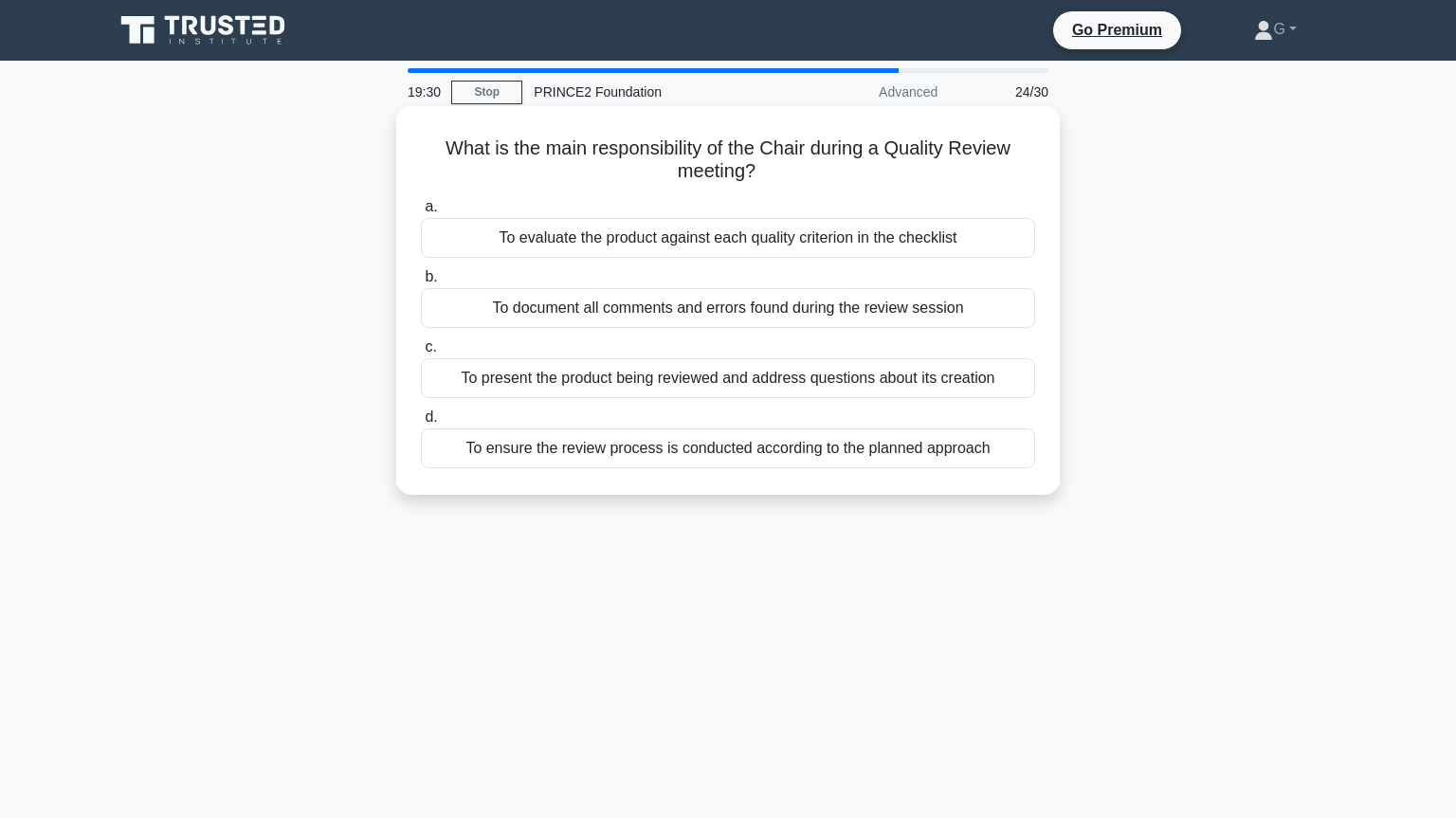
click at [658, 455] on div "To ensure the review process is conducted according to the planned approach" at bounding box center [728, 448] width 614 height 40
click at [421, 424] on input "d. To ensure the review process is conducted according to the planned approach" at bounding box center [421, 417] width 0 height 13
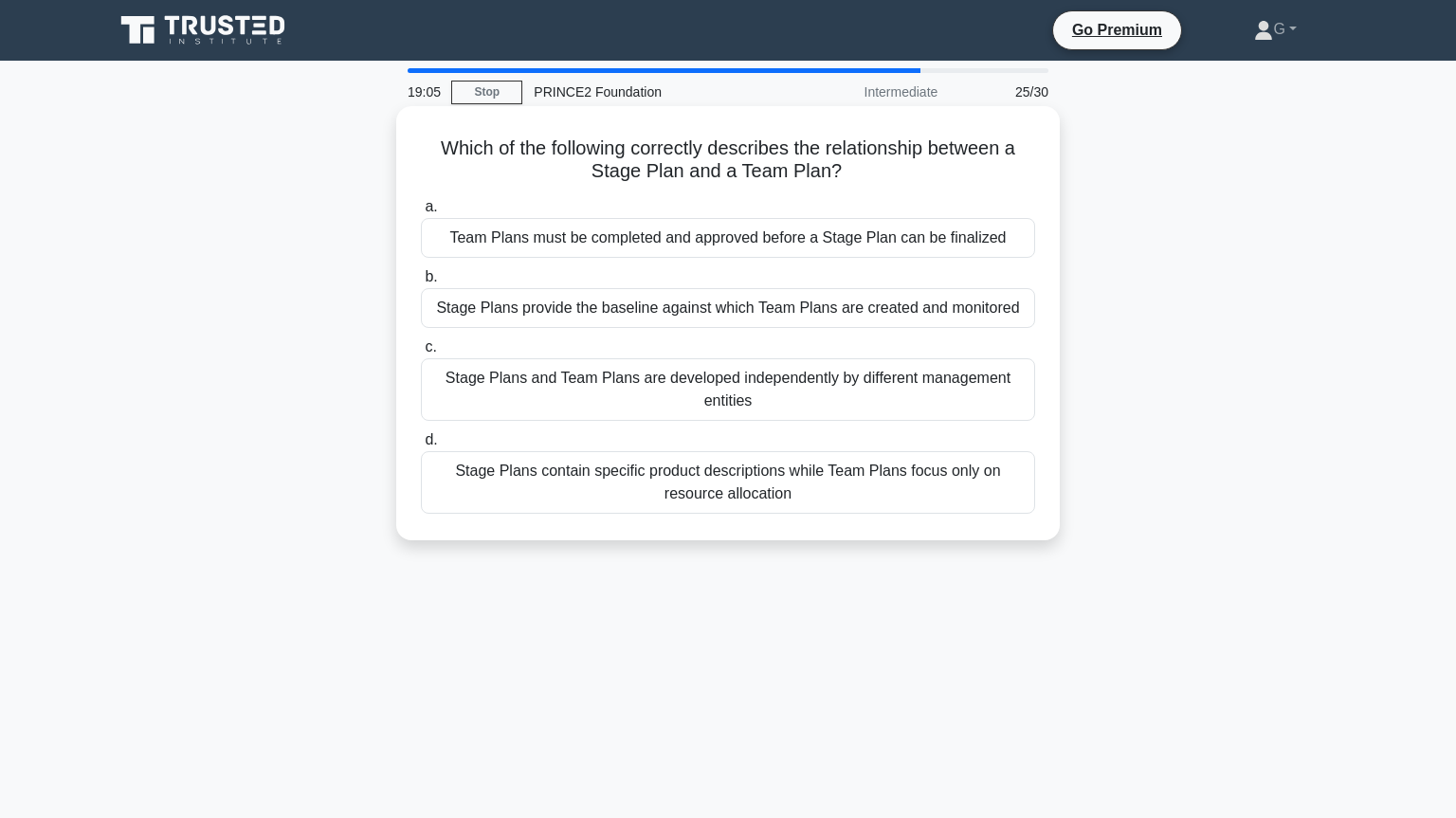
click at [685, 314] on div "Stage Plans provide the baseline against which Team Plans are created and monit…" at bounding box center [728, 307] width 614 height 40
click at [421, 283] on input "b. Stage Plans provide the baseline against which Team Plans are created and mo…" at bounding box center [421, 277] width 0 height 13
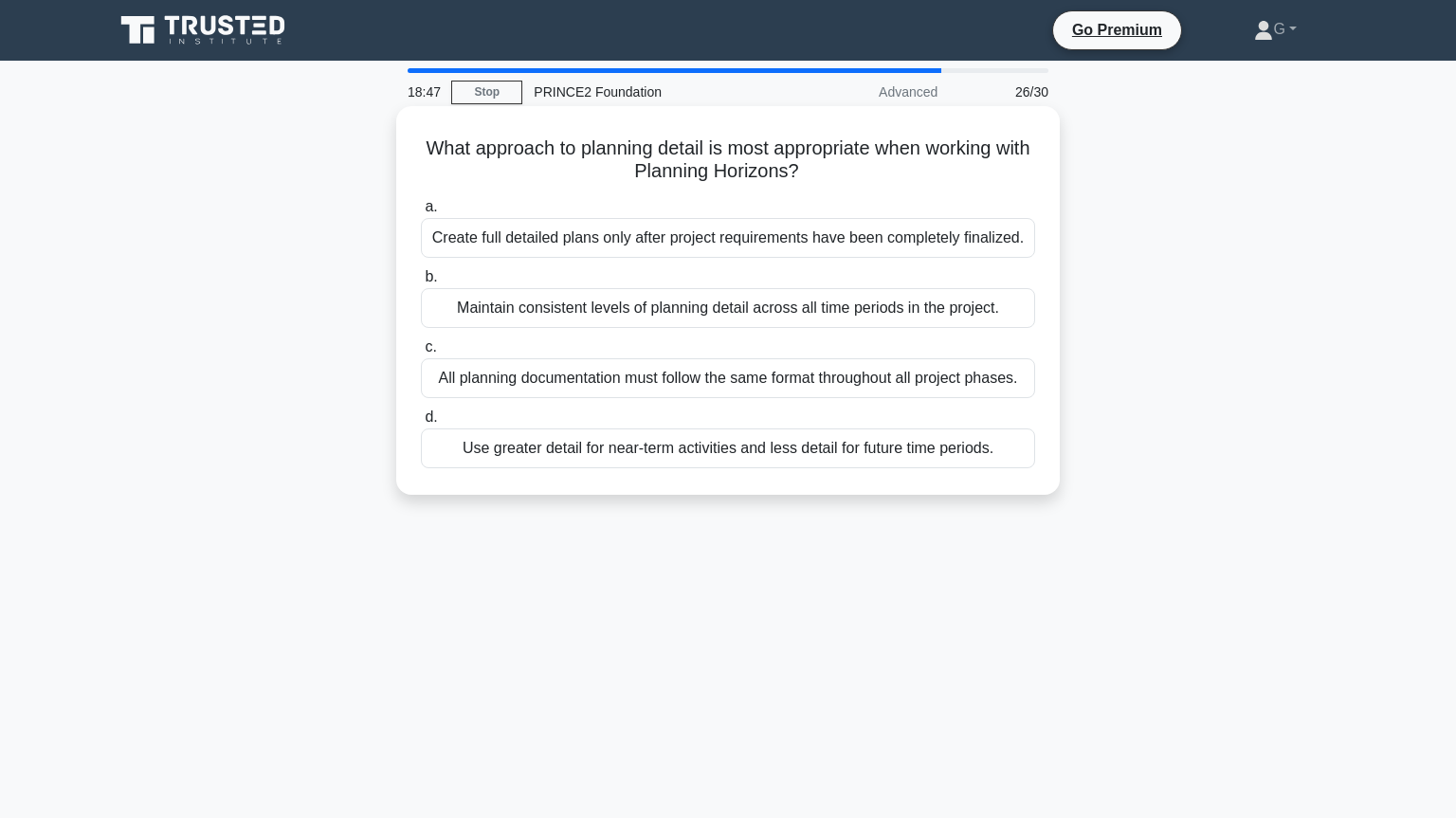
click at [691, 452] on div "Use greater detail for near-term activities and less detail for future time per…" at bounding box center [728, 448] width 614 height 40
click at [421, 424] on input "d. Use greater detail for near-term activities and less detail for future time …" at bounding box center [421, 417] width 0 height 13
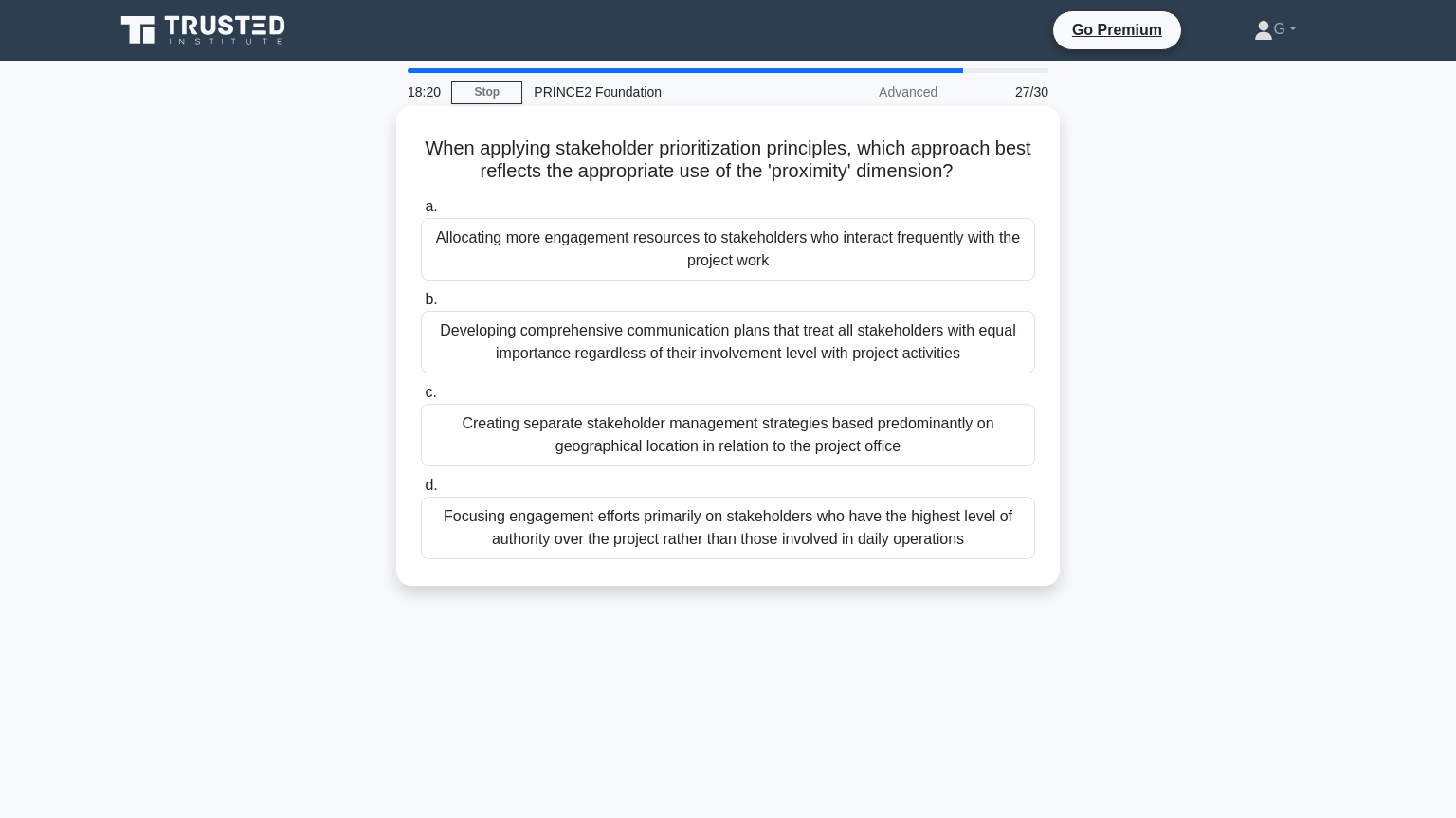
click at [788, 265] on div "Allocating more engagement resources to stakeholders who interact frequently wi…" at bounding box center [728, 249] width 614 height 63
click at [421, 213] on input "a. Allocating more engagement resources to stakeholders who interact frequently…" at bounding box center [421, 207] width 0 height 13
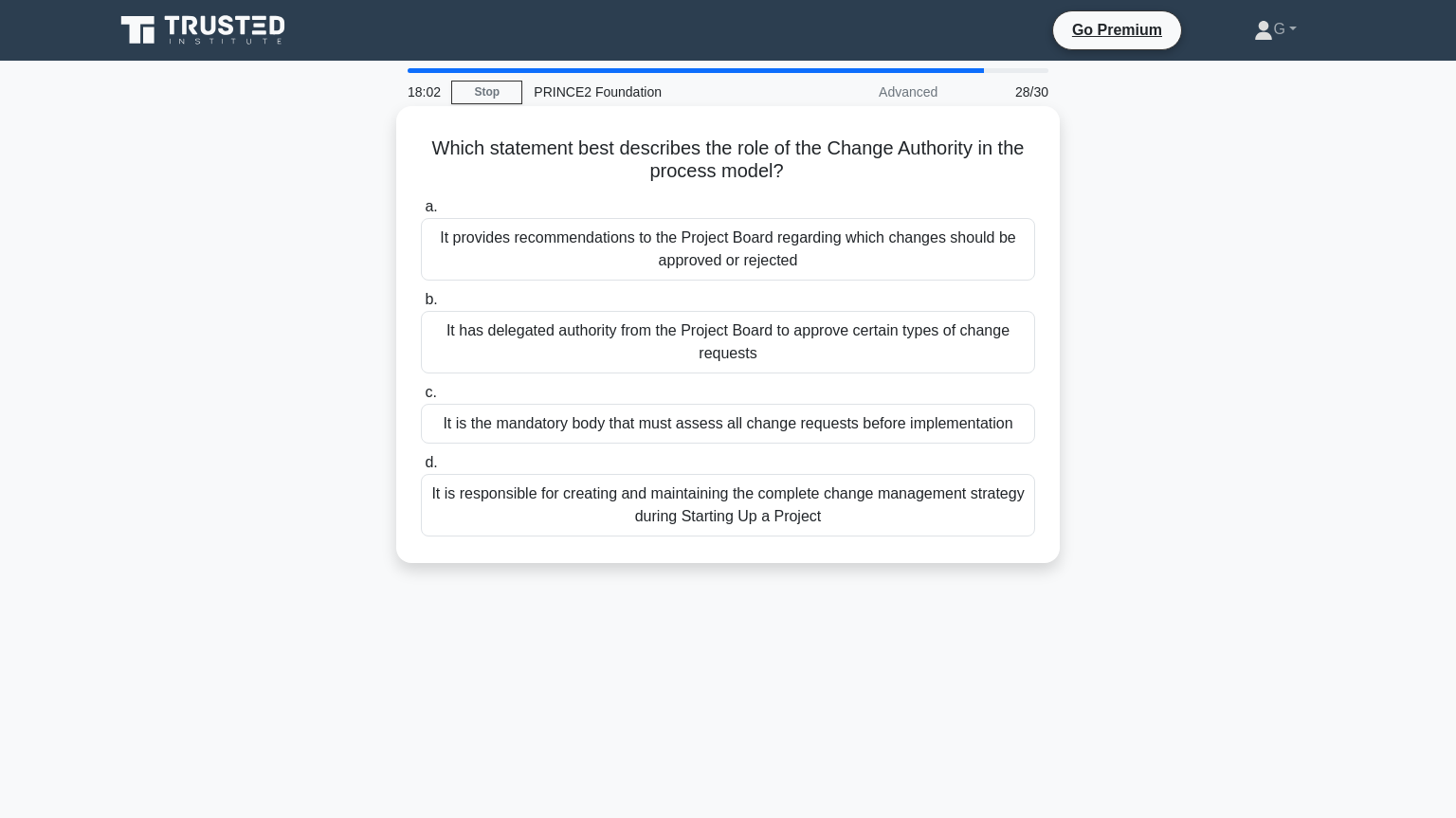
click at [696, 432] on div "It is the mandatory body that must assess all change requests before implementa…" at bounding box center [728, 423] width 614 height 40
click at [421, 399] on input "c. It is the mandatory body that must assess all change requests before impleme…" at bounding box center [421, 393] width 0 height 13
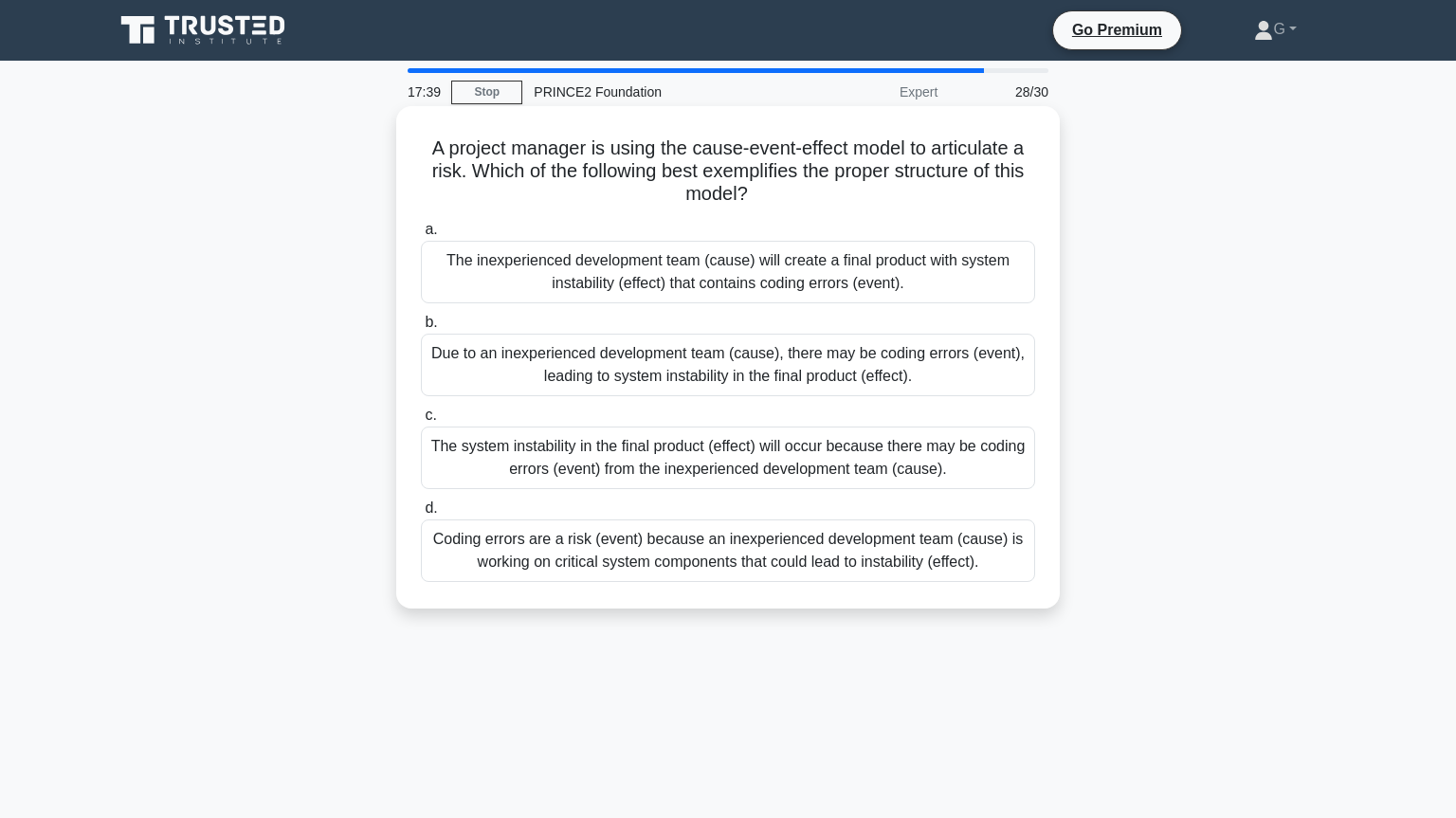
click at [729, 278] on div "The inexperienced development team (cause) will create a final product with sys…" at bounding box center [728, 272] width 614 height 63
click at [421, 236] on input "a. The inexperienced development team (cause) will create a final product with …" at bounding box center [421, 229] width 0 height 13
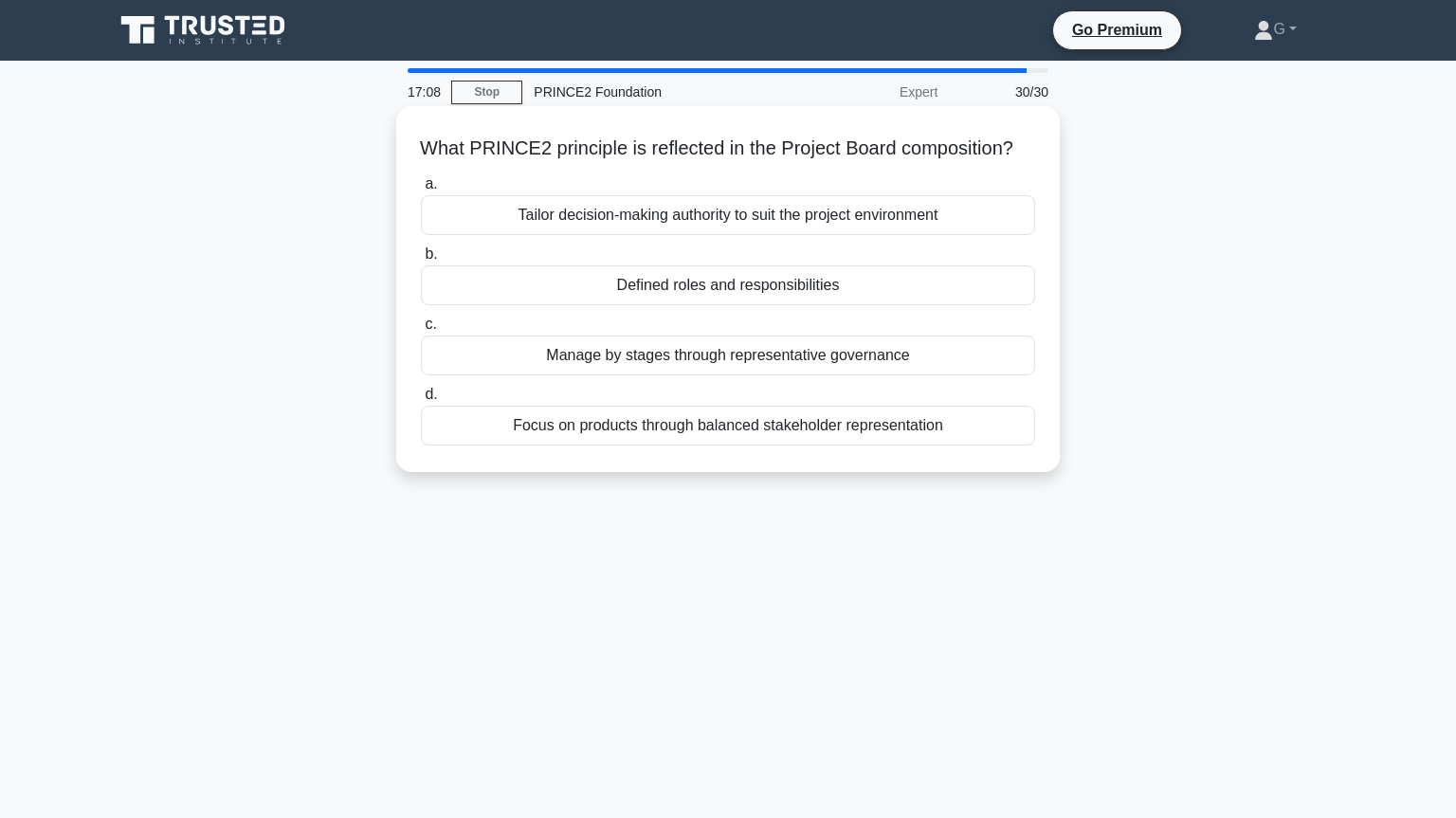
click at [725, 288] on div "Defined roles and responsibilities" at bounding box center [728, 285] width 614 height 40
click at [421, 261] on input "b. Defined roles and responsibilities" at bounding box center [421, 254] width 0 height 13
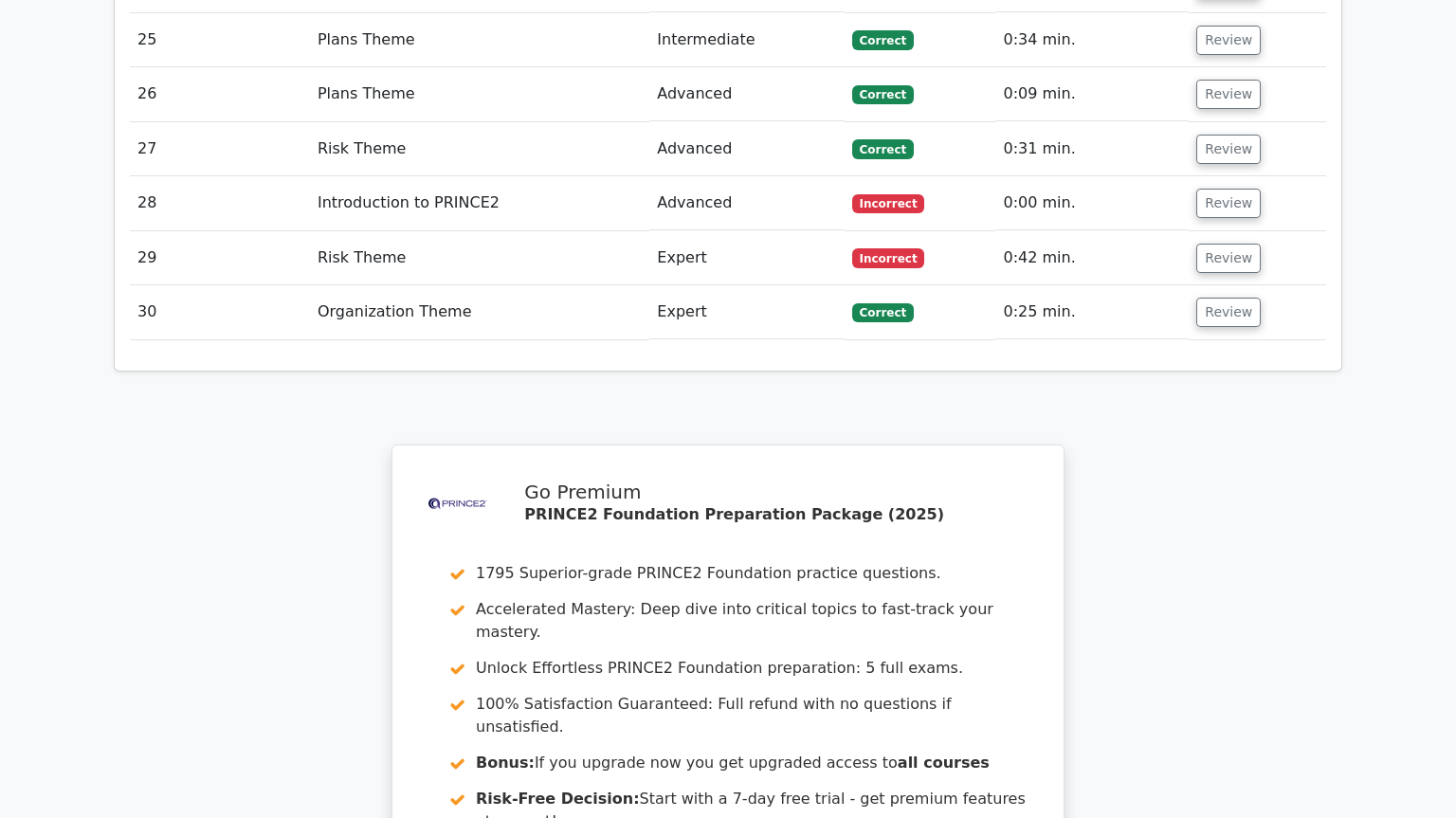
scroll to position [3998, 0]
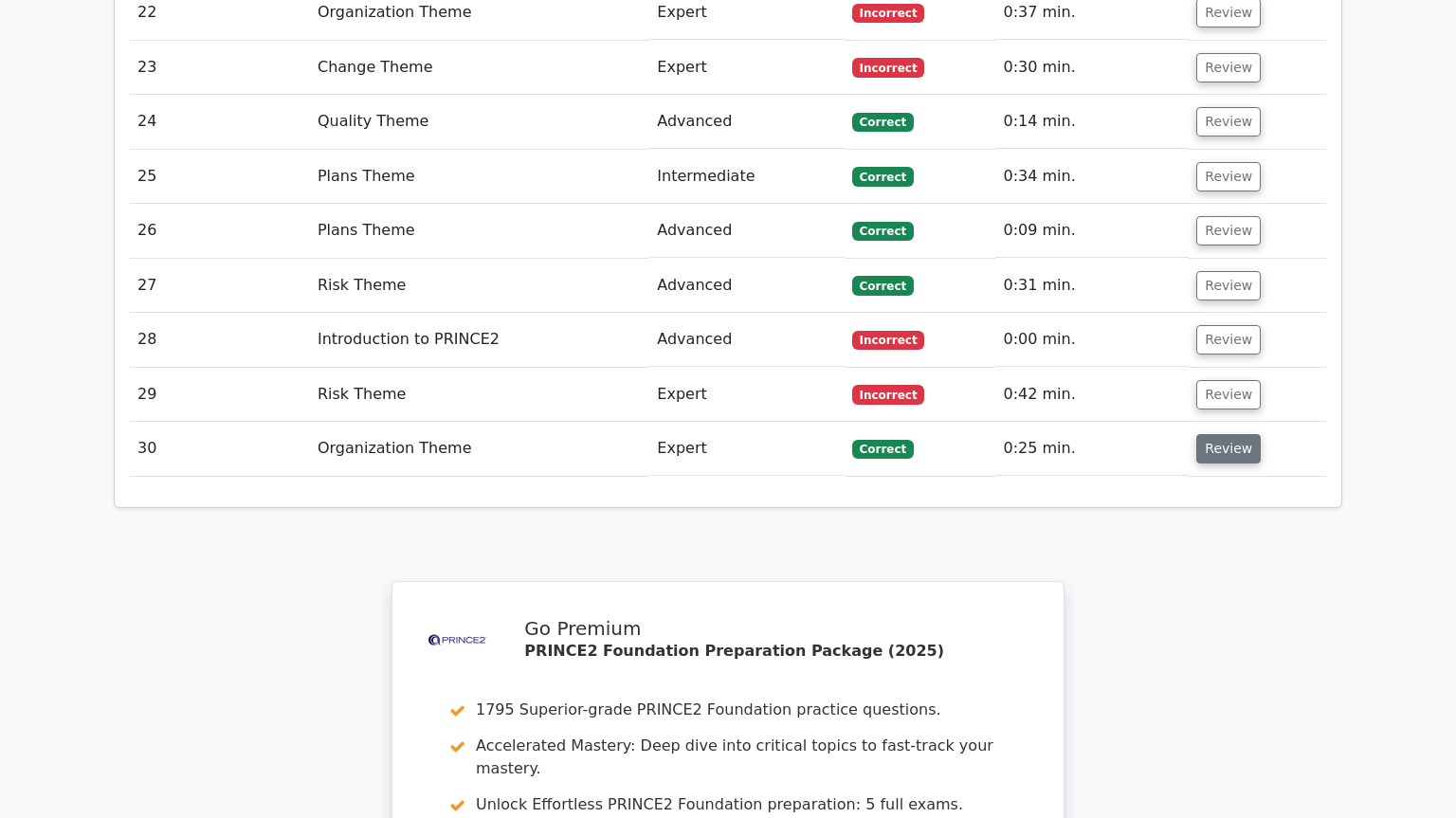
click at [1235, 435] on button "Review" at bounding box center [1228, 449] width 65 height 30
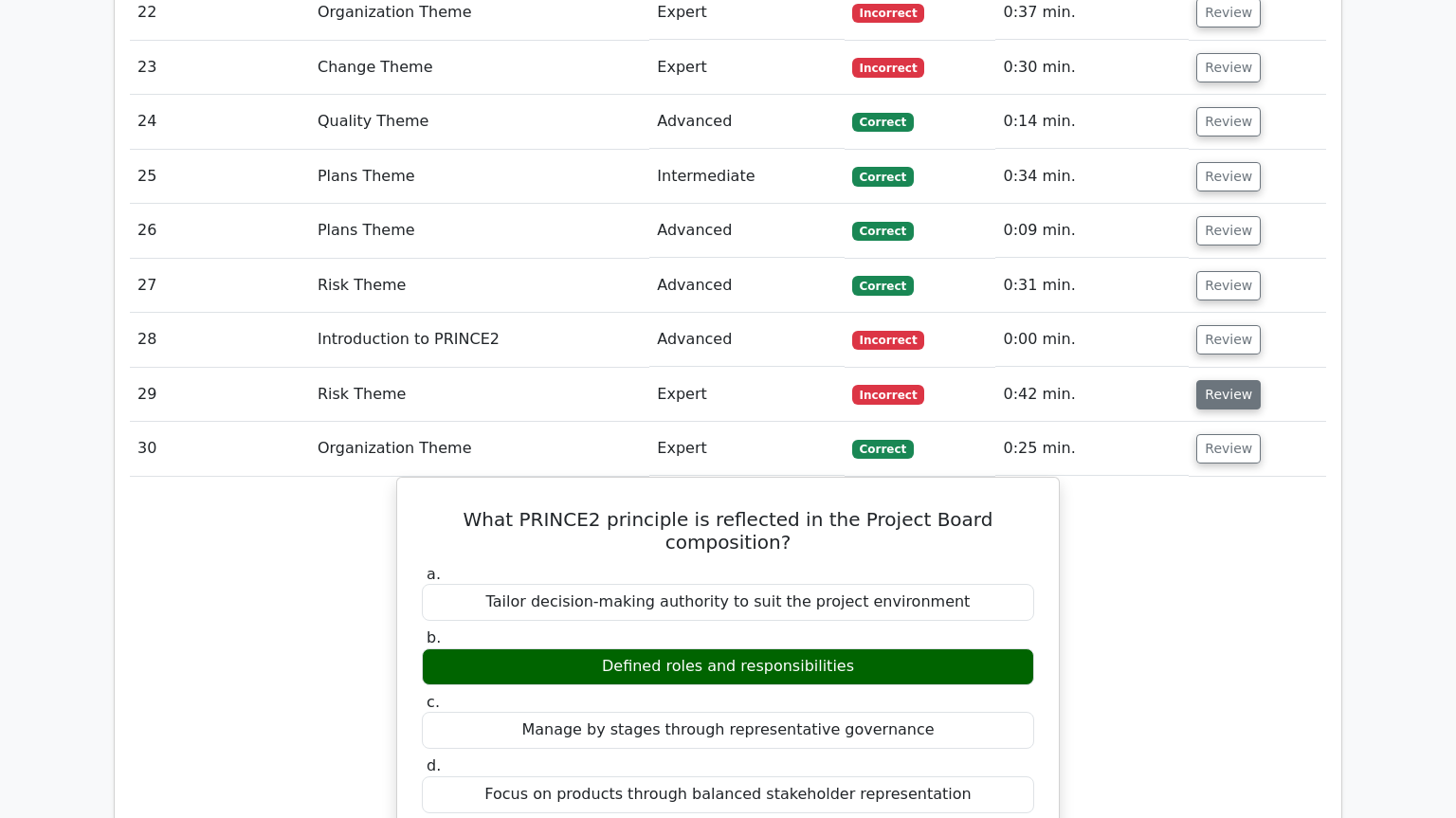
click at [1201, 381] on button "Review" at bounding box center [1228, 395] width 65 height 30
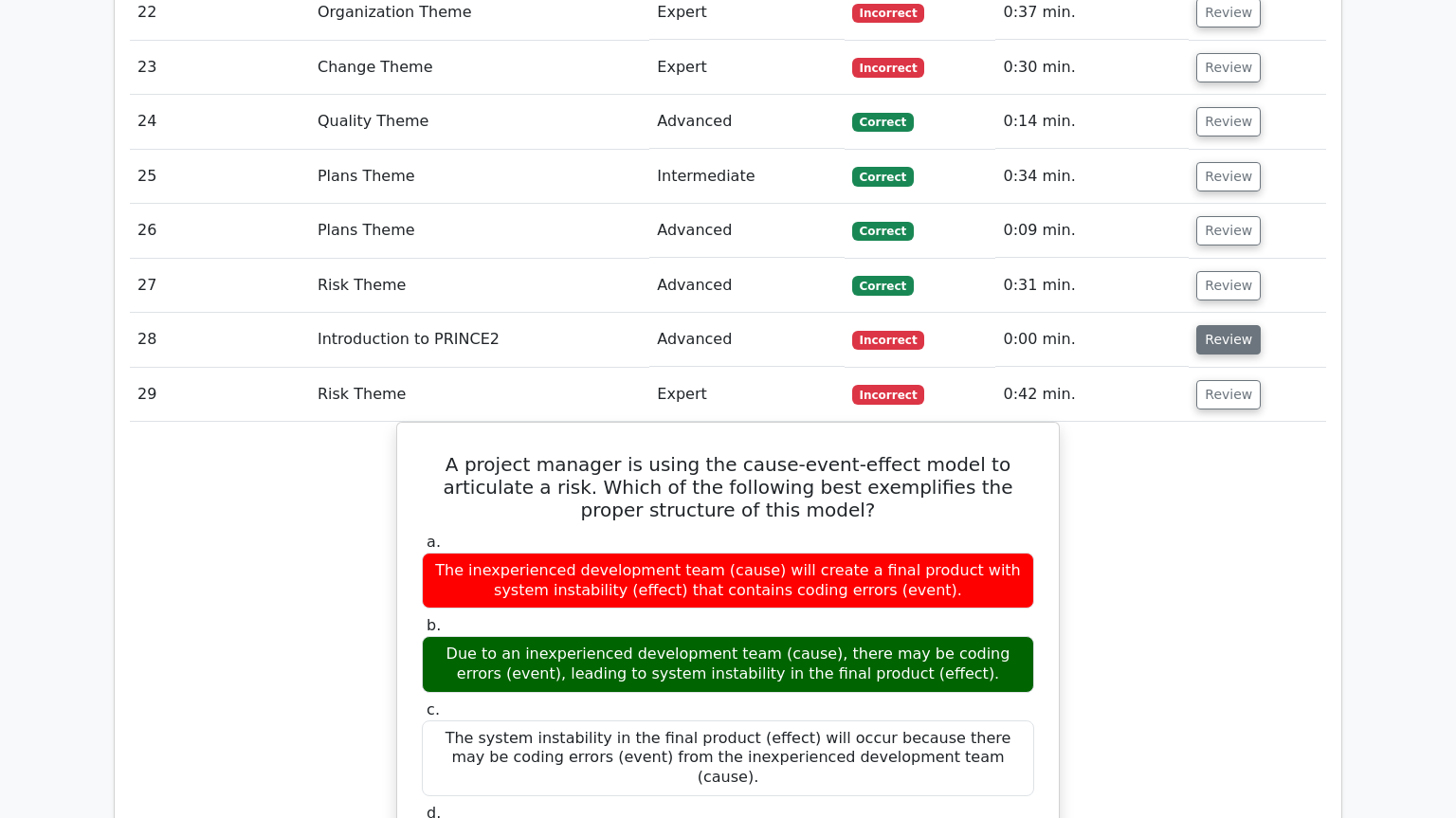
click at [1230, 326] on button "Review" at bounding box center [1228, 340] width 65 height 30
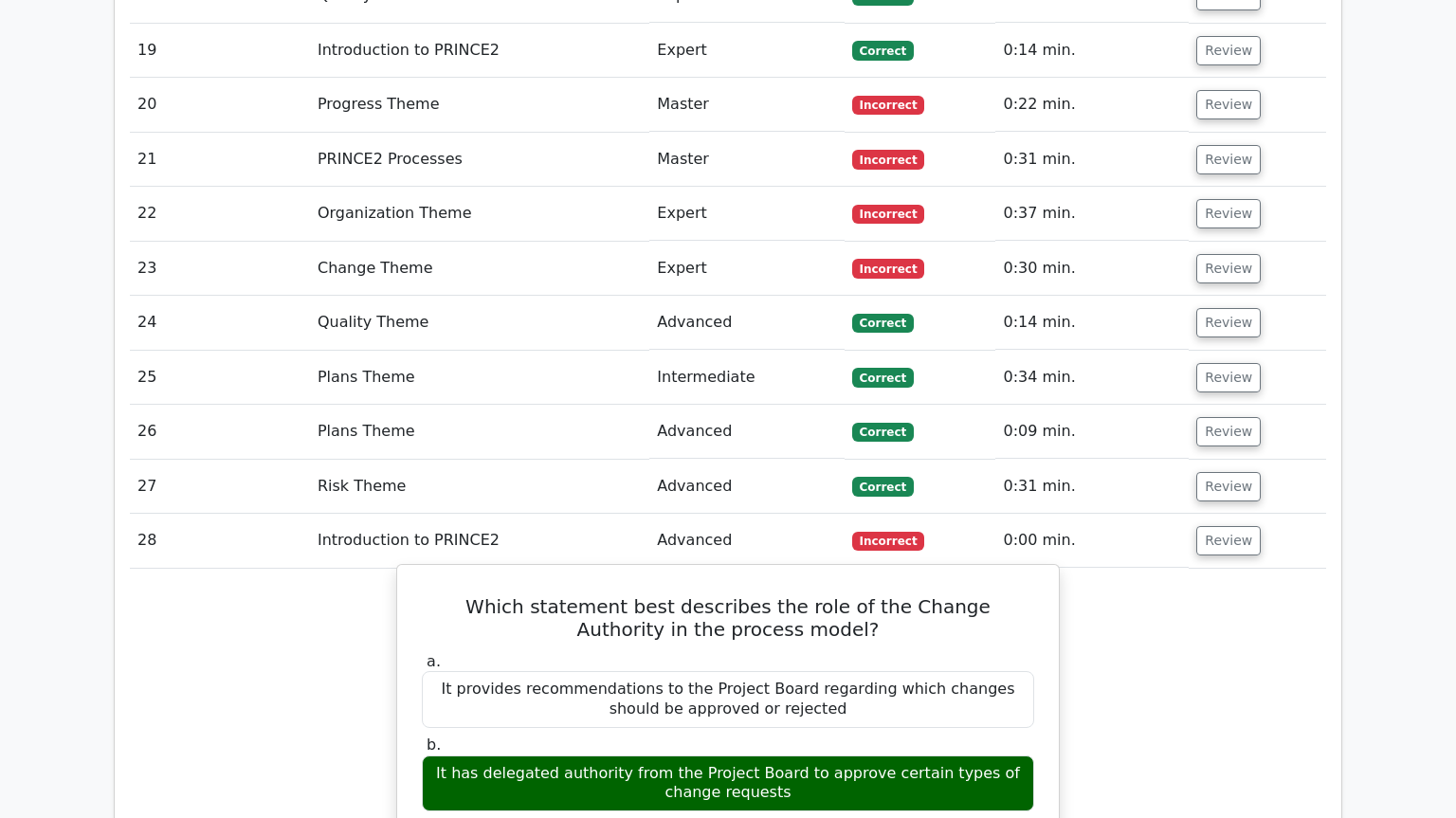
scroll to position [3740, 0]
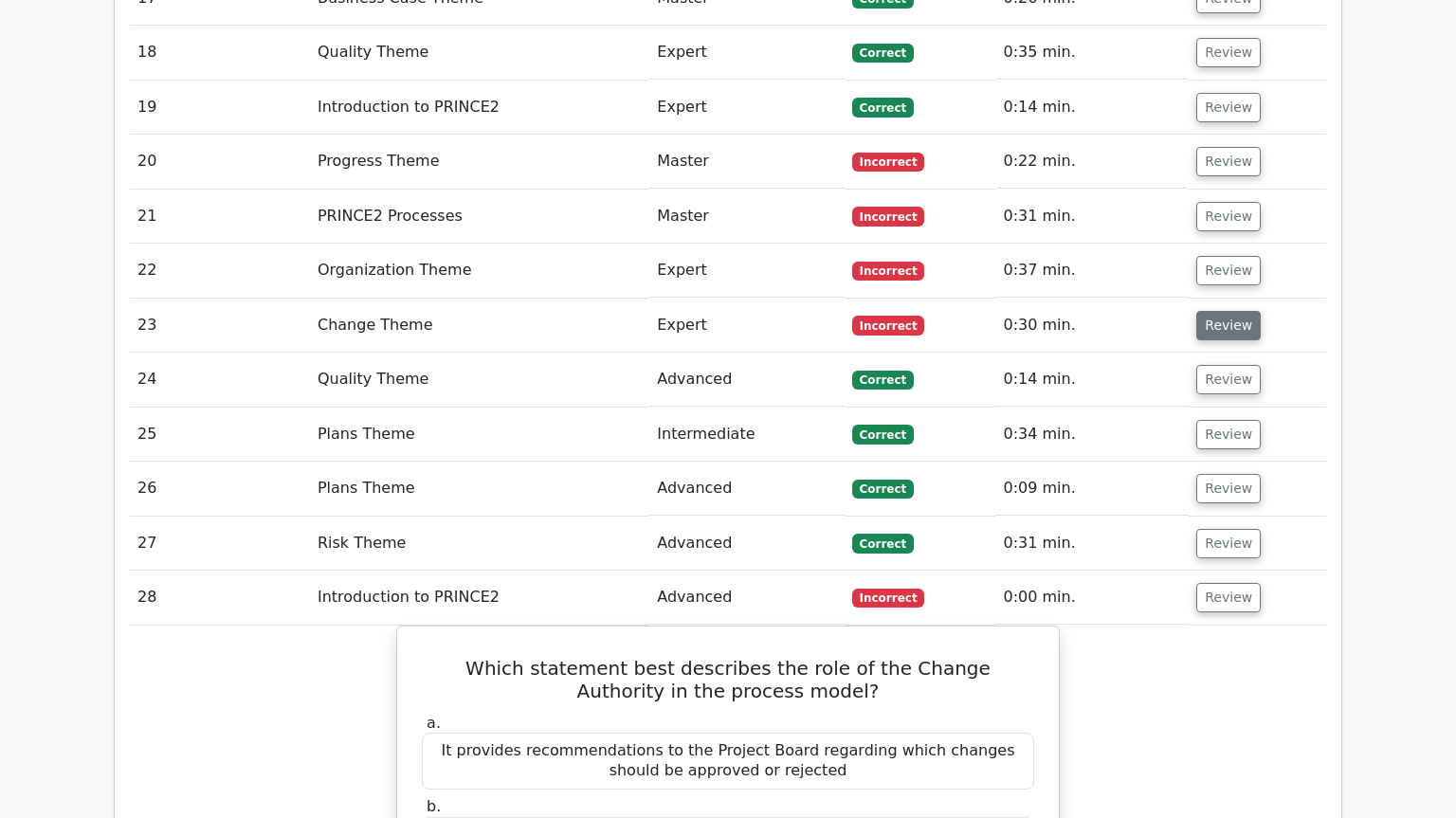
click at [1202, 311] on button "Review" at bounding box center [1228, 326] width 65 height 30
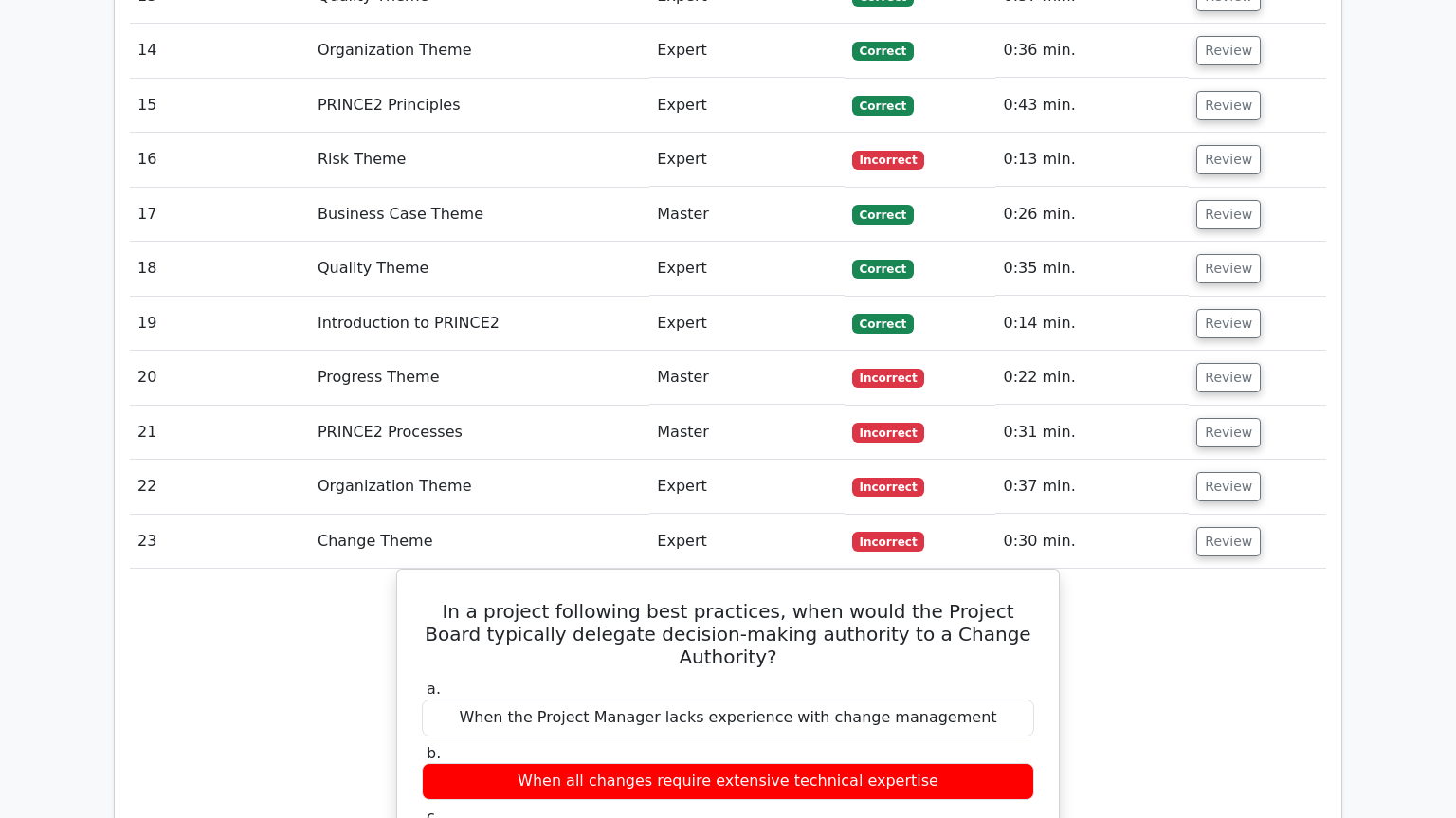
scroll to position [3482, 0]
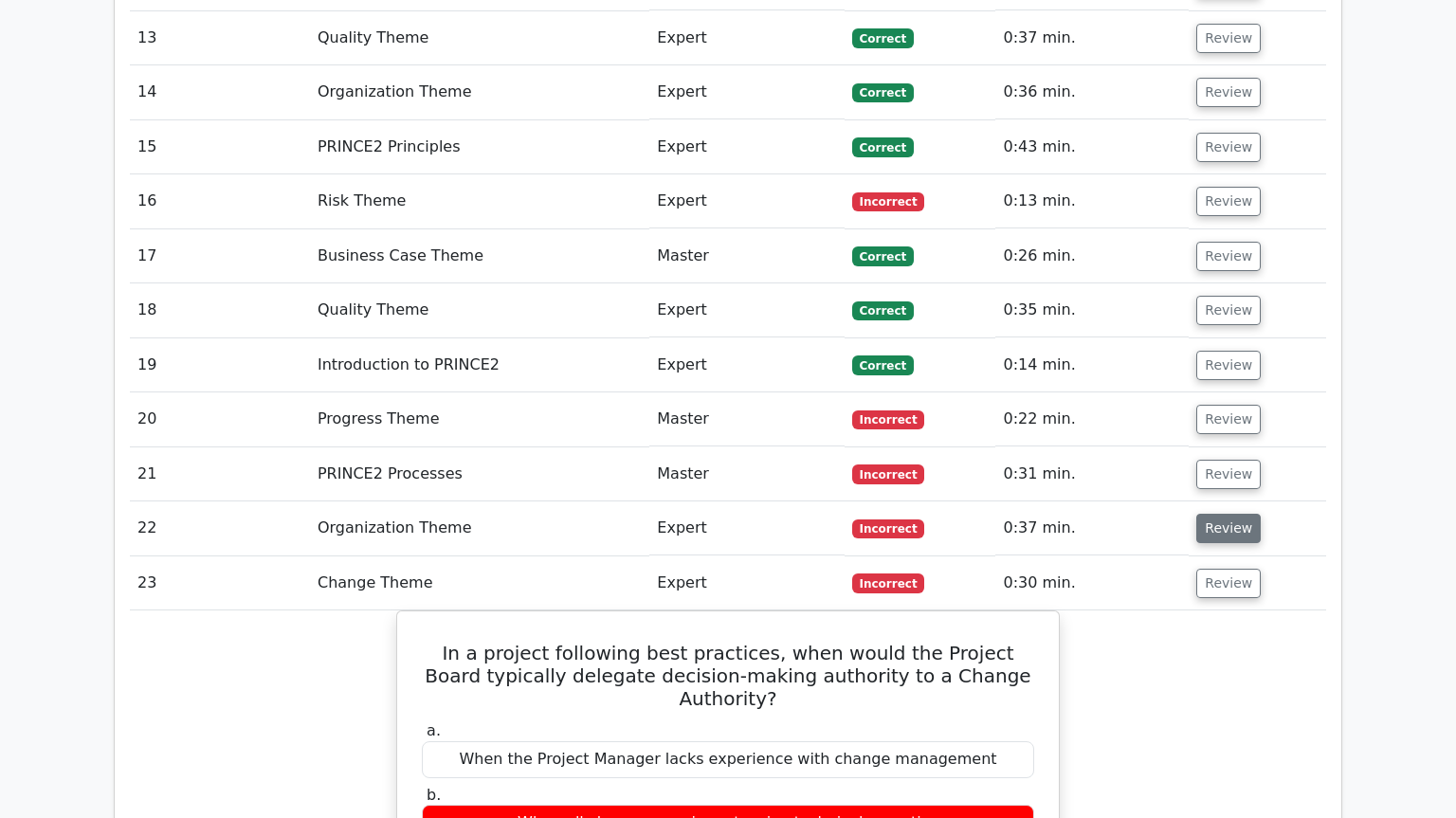
click at [1228, 514] on button "Review" at bounding box center [1228, 528] width 65 height 30
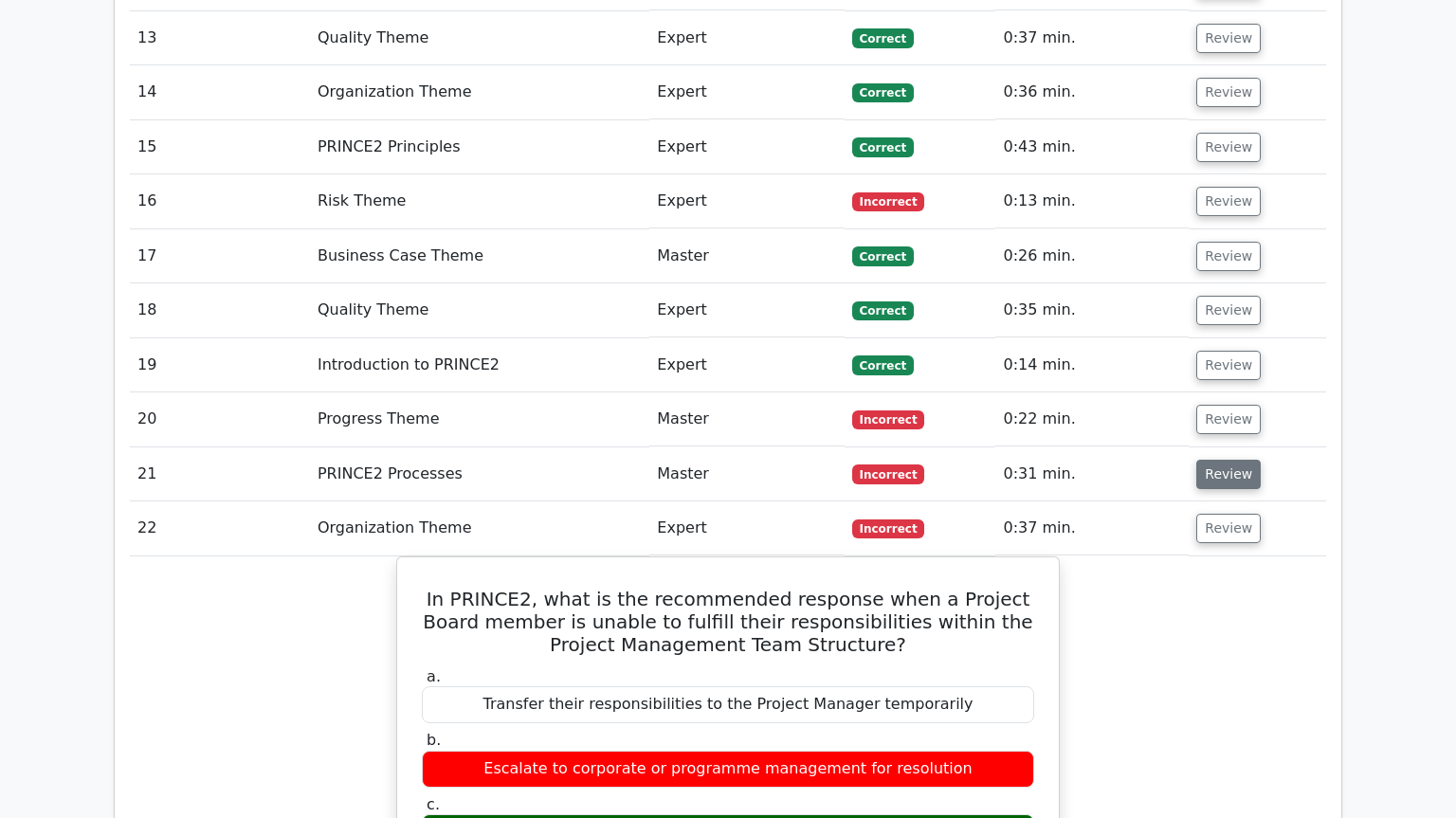
click at [1226, 460] on button "Review" at bounding box center [1228, 474] width 65 height 30
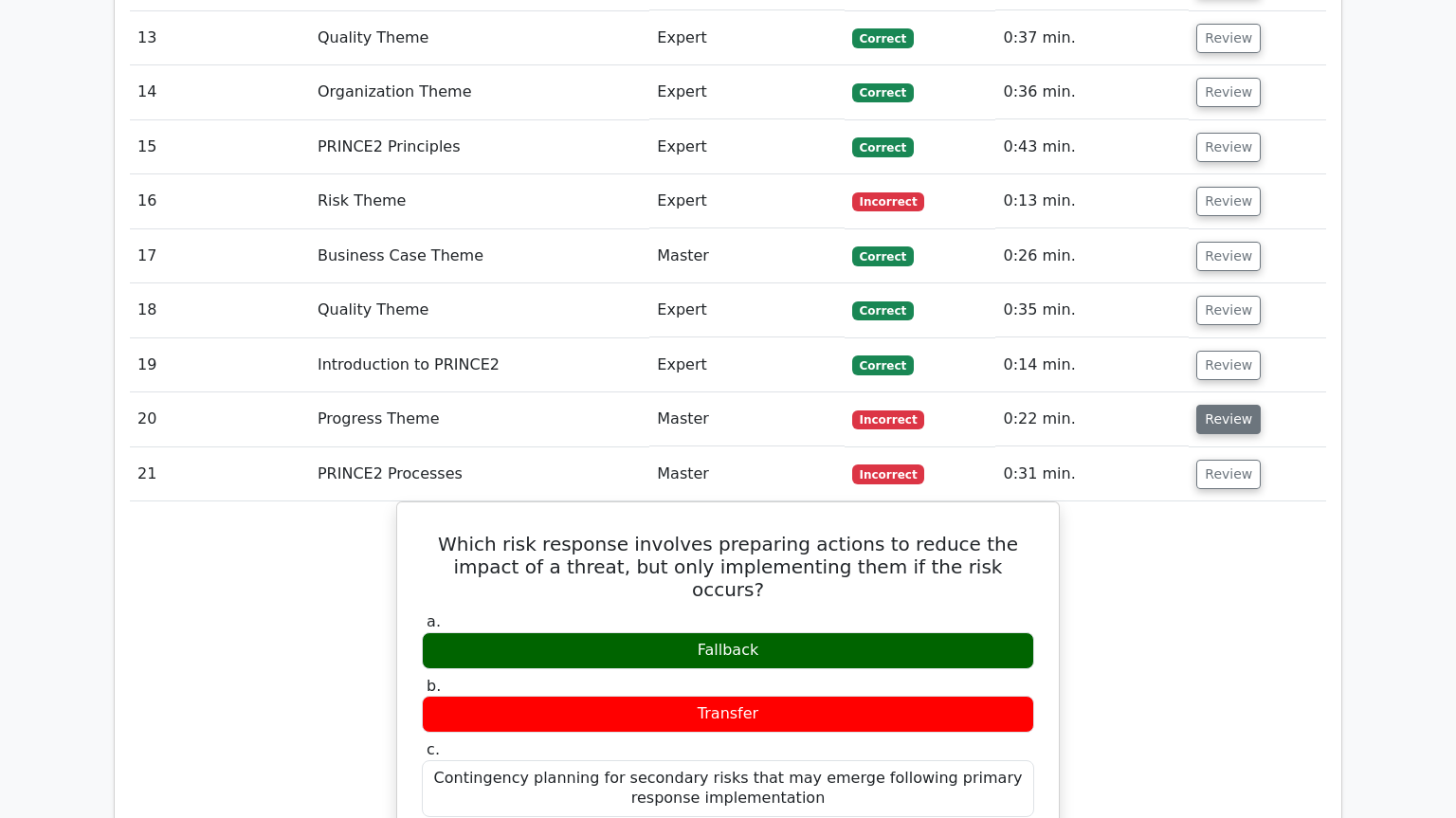
click at [1228, 405] on button "Review" at bounding box center [1228, 419] width 65 height 30
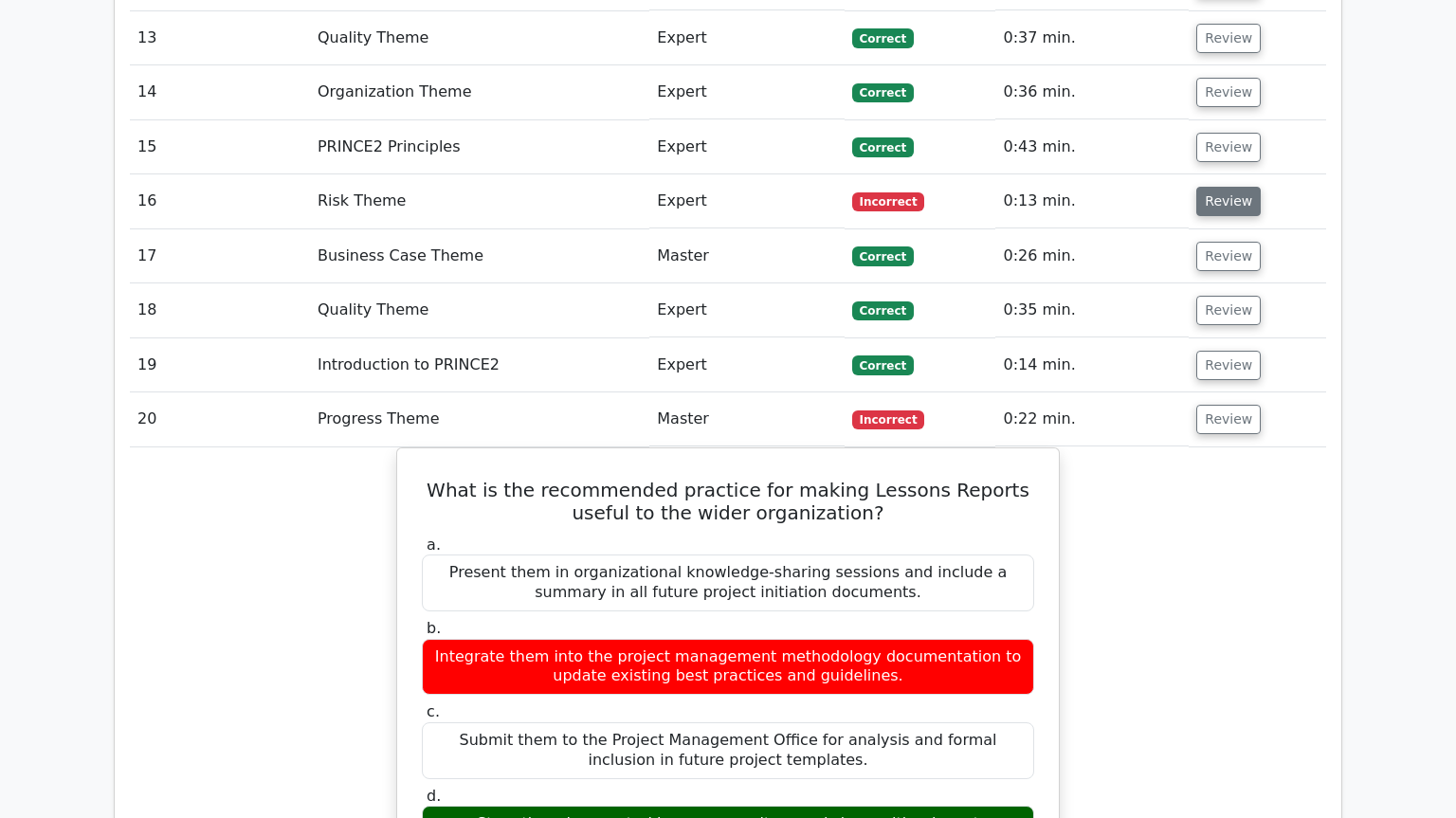
click at [1223, 187] on button "Review" at bounding box center [1228, 201] width 65 height 30
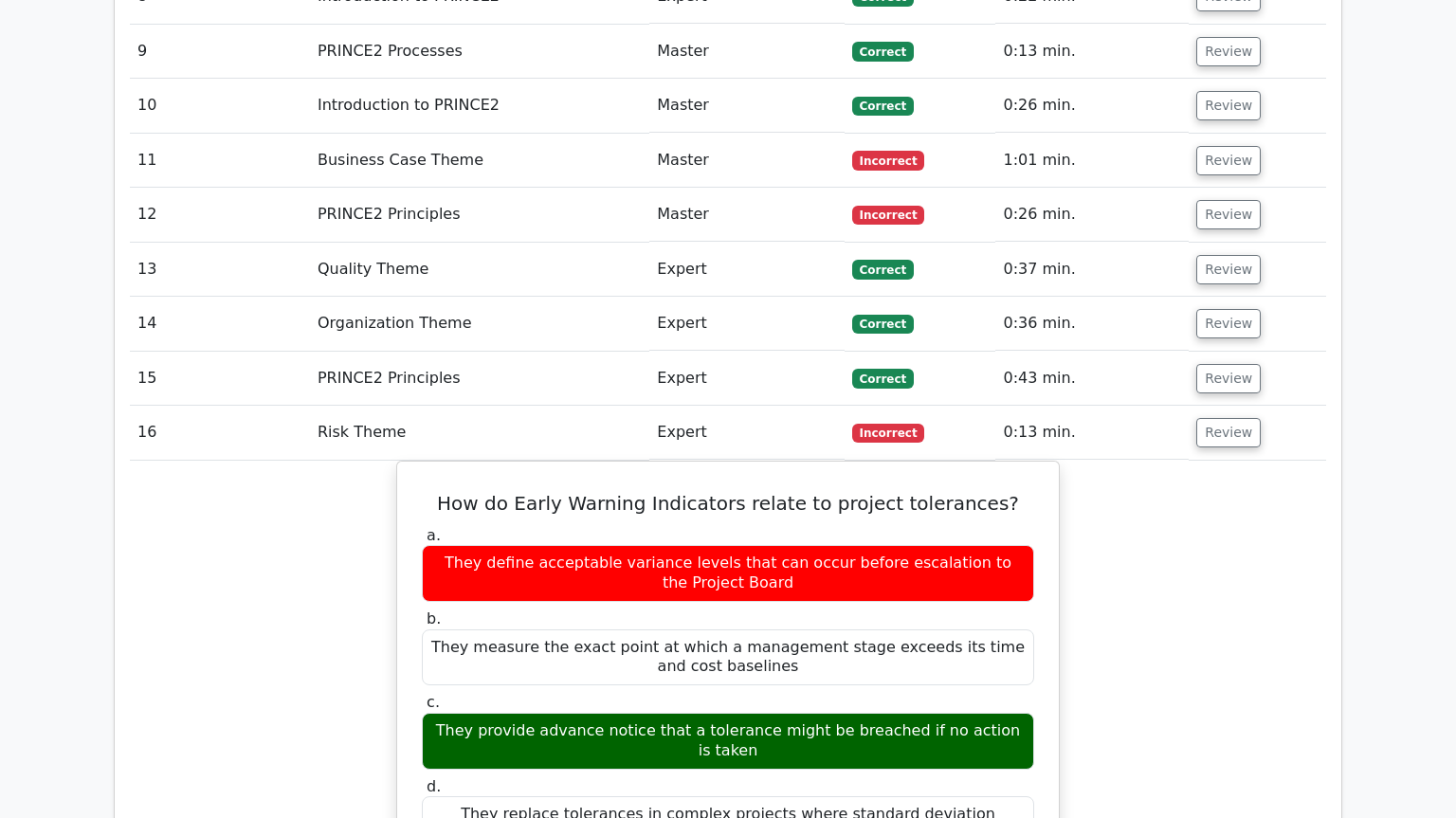
scroll to position [3224, 0]
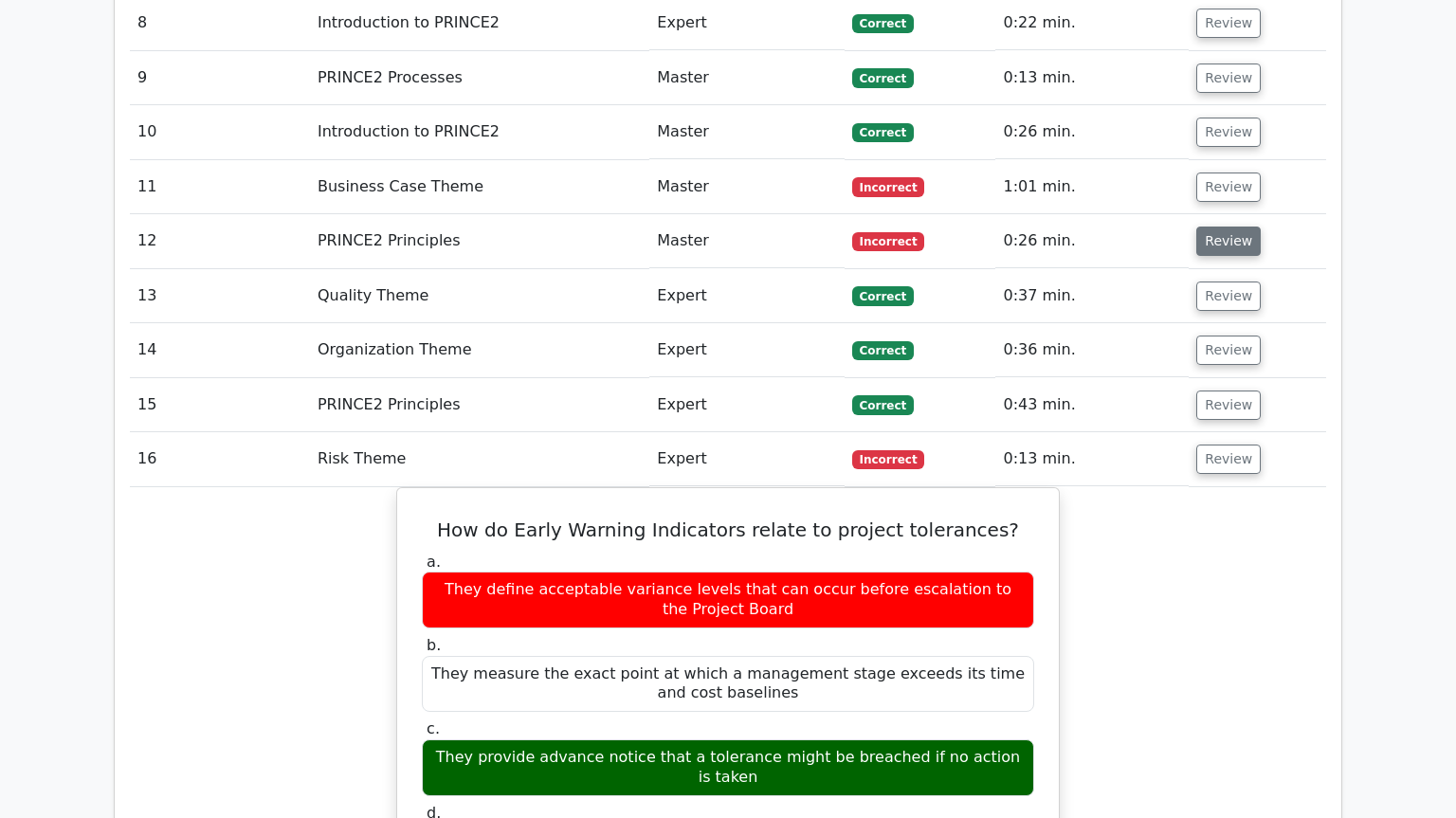
click at [1235, 226] on button "Review" at bounding box center [1228, 241] width 65 height 30
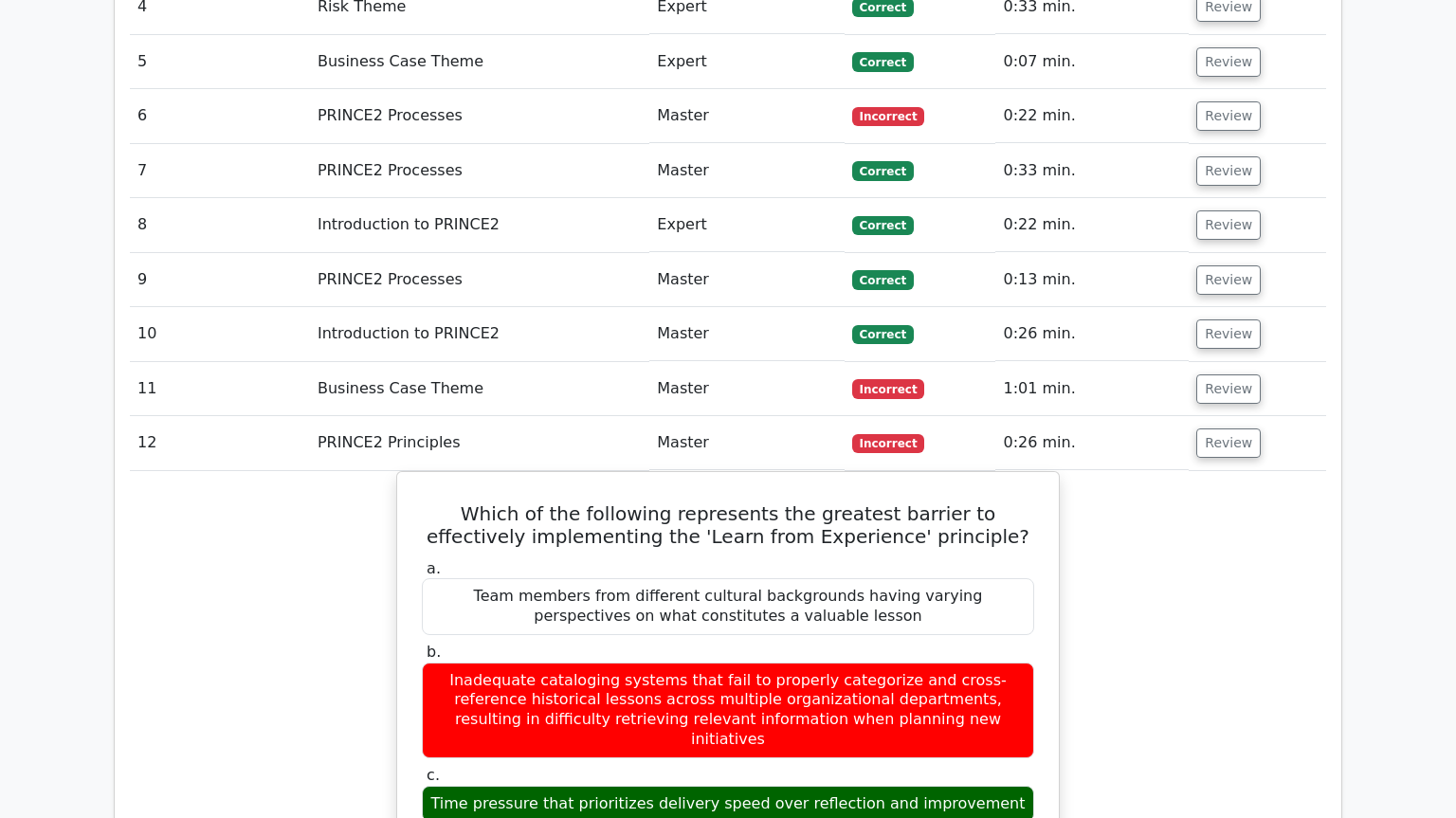
scroll to position [2966, 0]
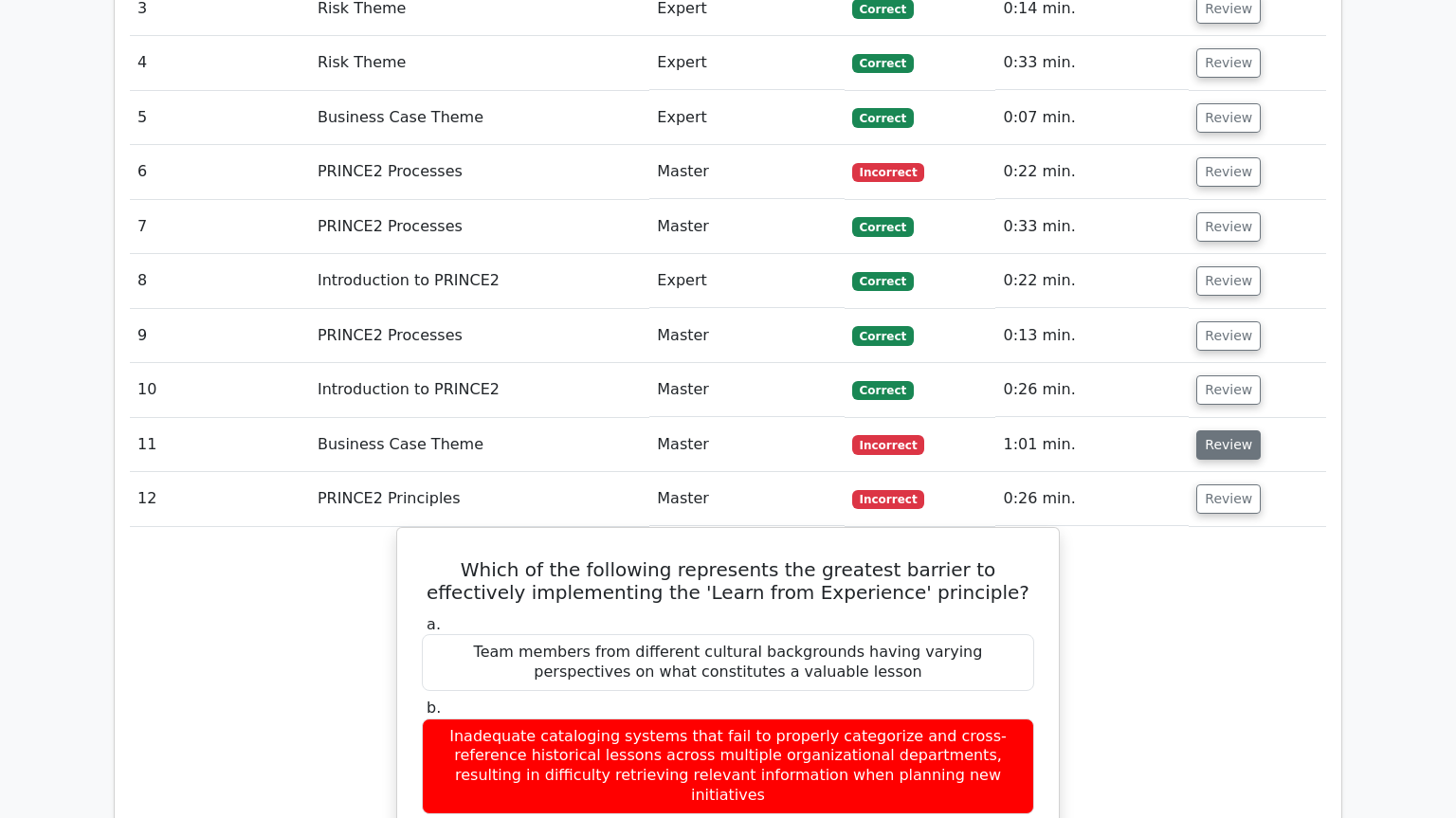
click at [1233, 431] on button "Review" at bounding box center [1228, 445] width 65 height 30
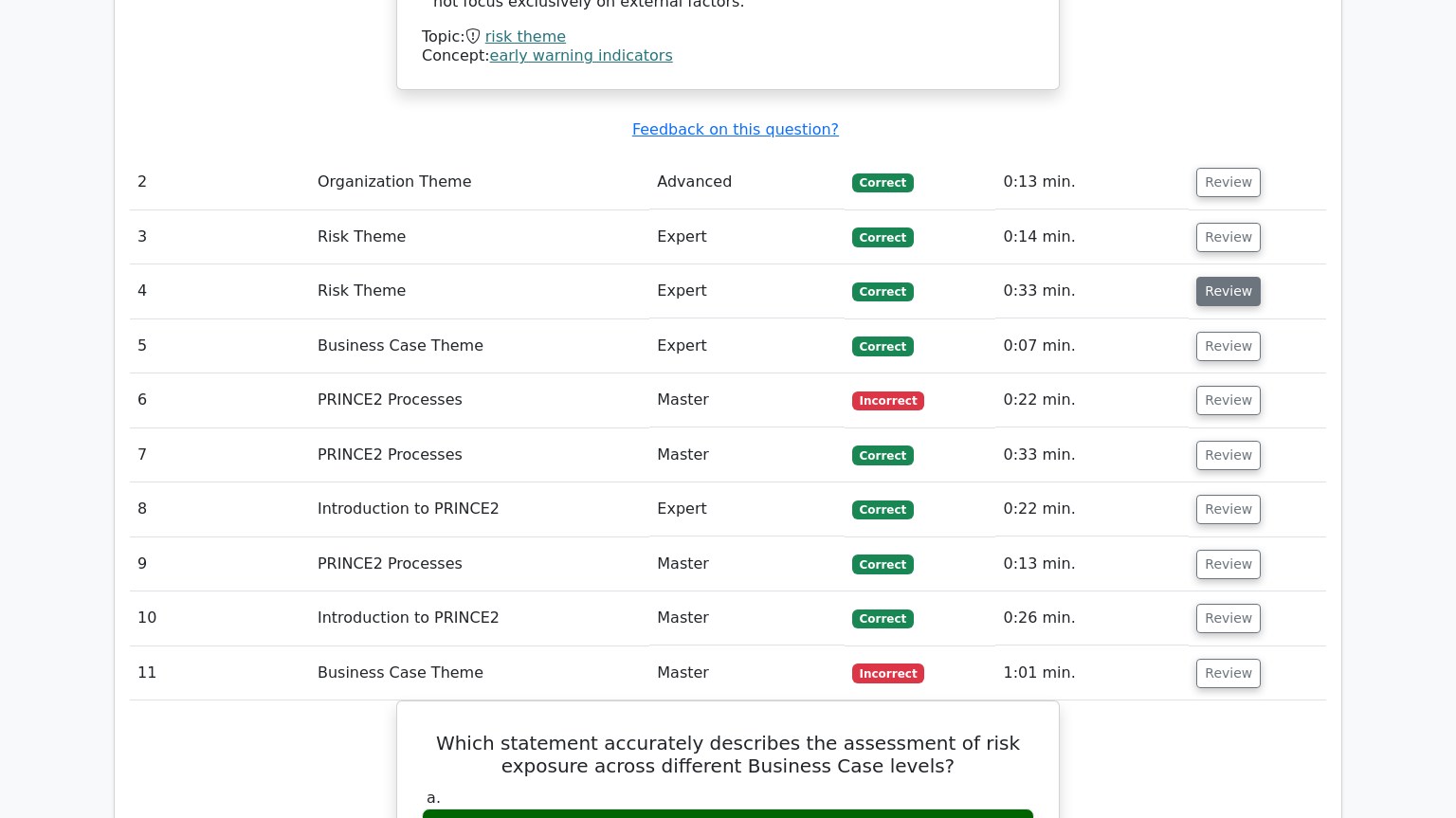
scroll to position [2708, 0]
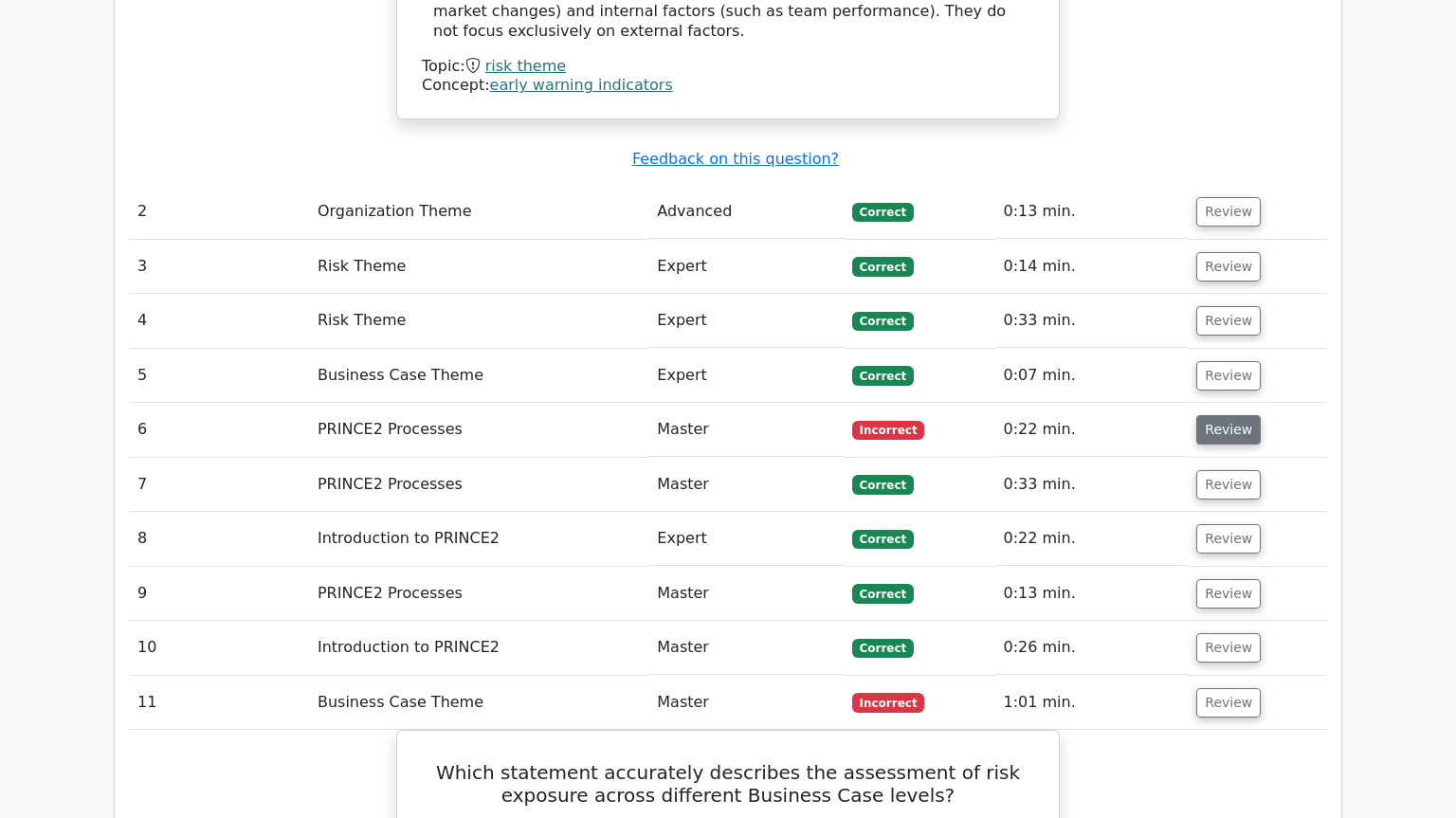
click at [1221, 415] on button "Review" at bounding box center [1228, 430] width 65 height 30
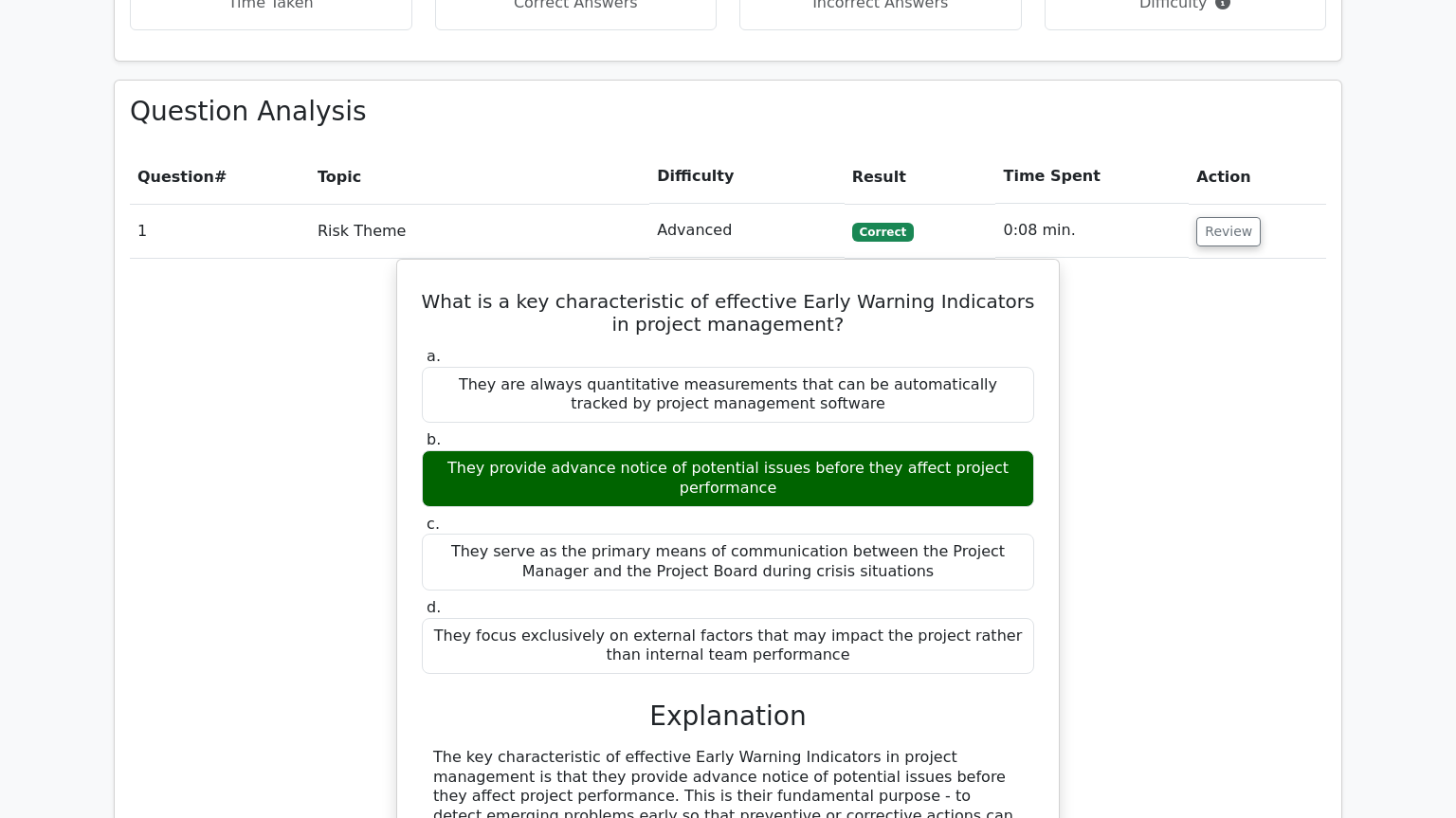
scroll to position [1547, 0]
